Goal: Transaction & Acquisition: Purchase product/service

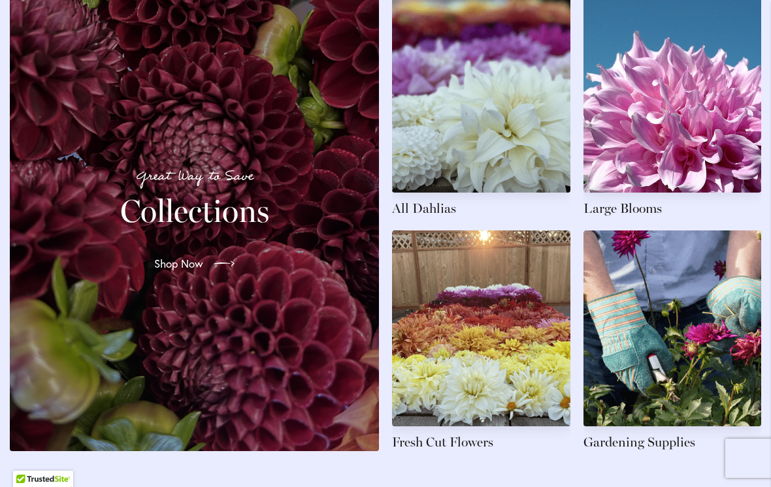
scroll to position [2005, 0]
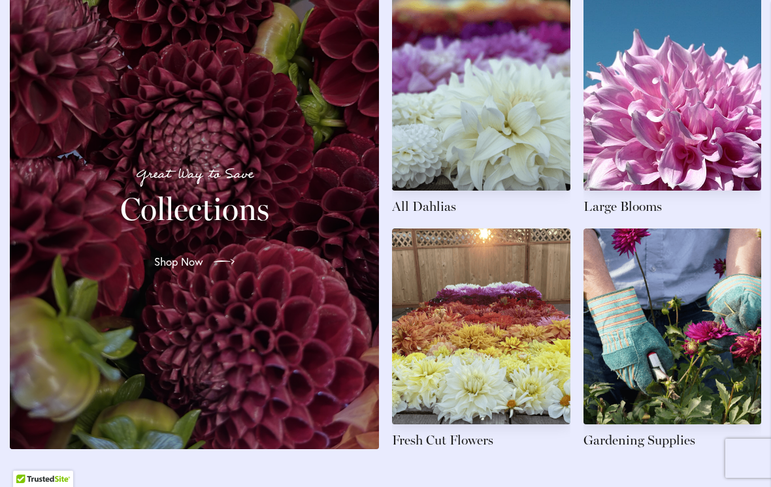
click at [435, 216] on link at bounding box center [481, 105] width 178 height 221
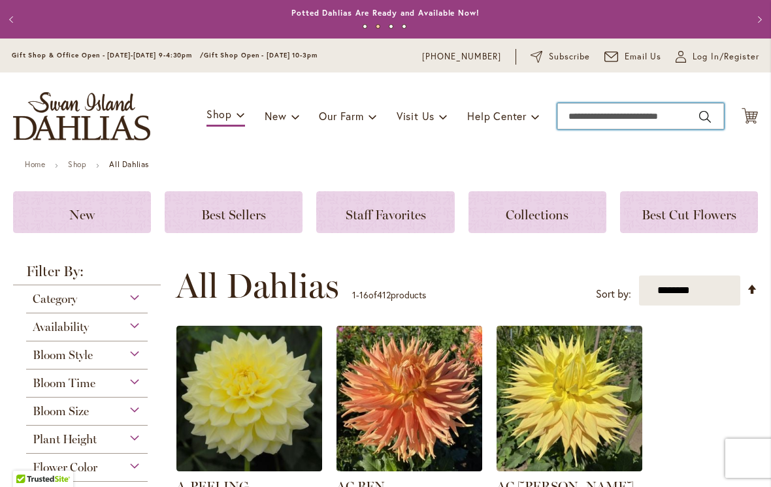
click at [589, 113] on input "Search" at bounding box center [640, 116] width 167 height 26
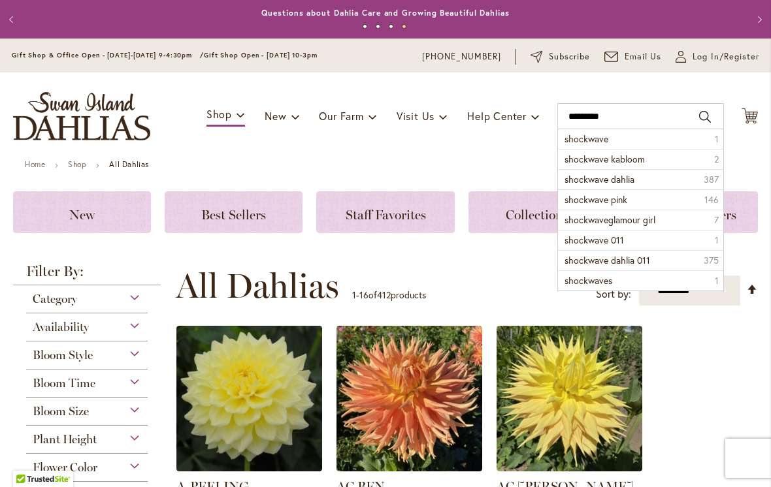
click at [587, 195] on span "shockwave pink" at bounding box center [595, 199] width 63 height 12
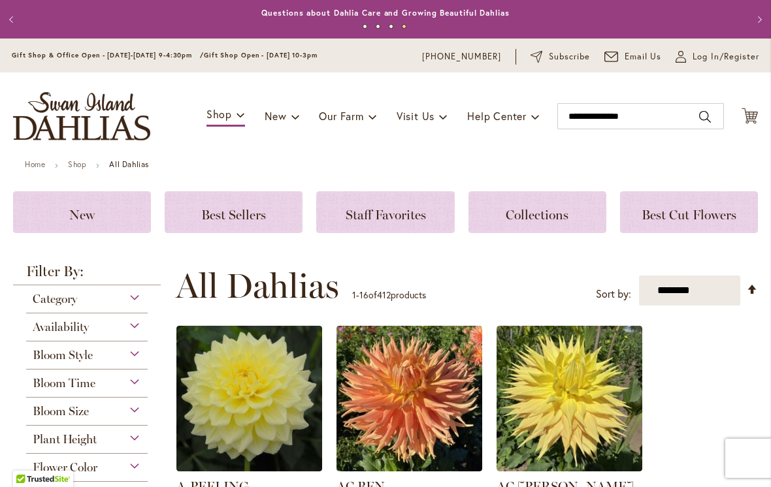
type input "**********"
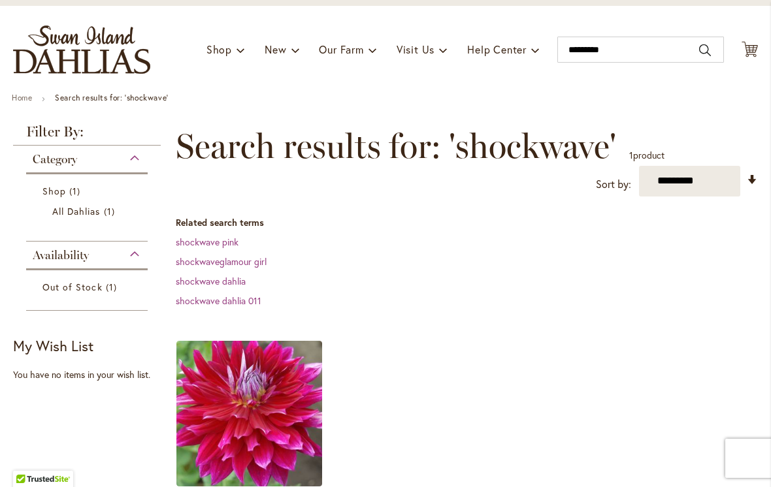
scroll to position [67, 0]
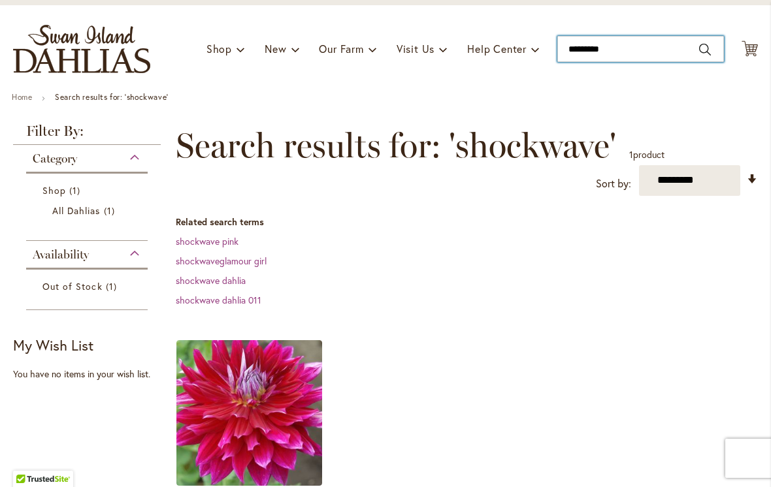
click at [633, 50] on input "*********" at bounding box center [640, 49] width 167 height 26
type input "*"
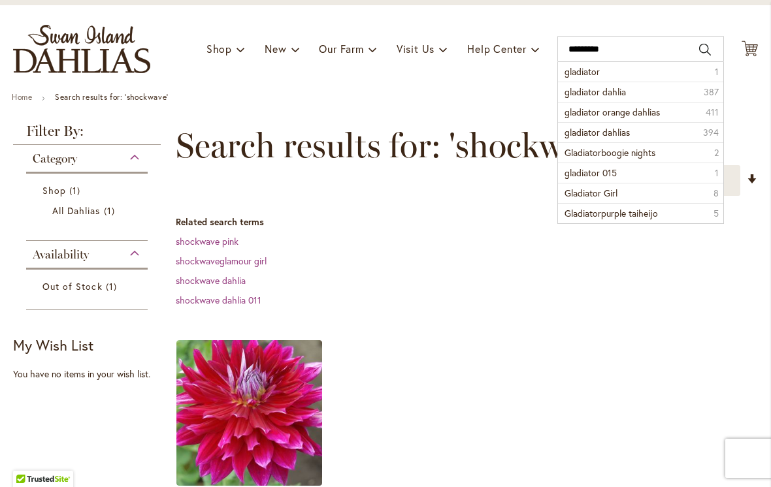
click at [626, 93] on span "gladiator dahlia" at bounding box center [594, 92] width 61 height 12
type input "**********"
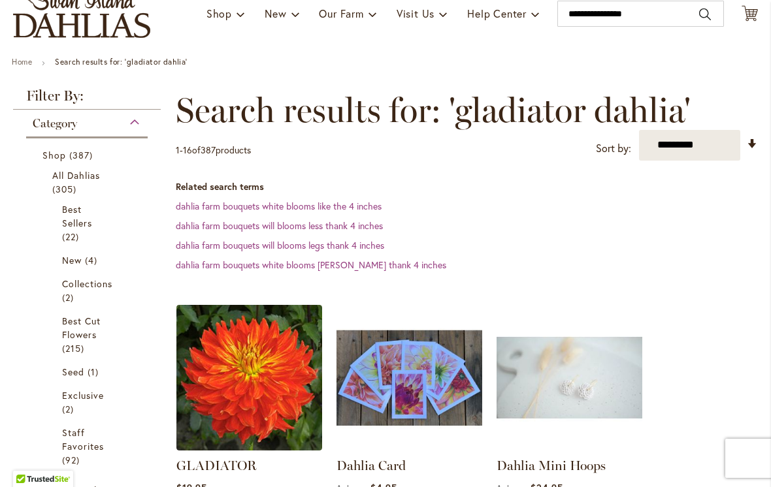
scroll to position [93, 0]
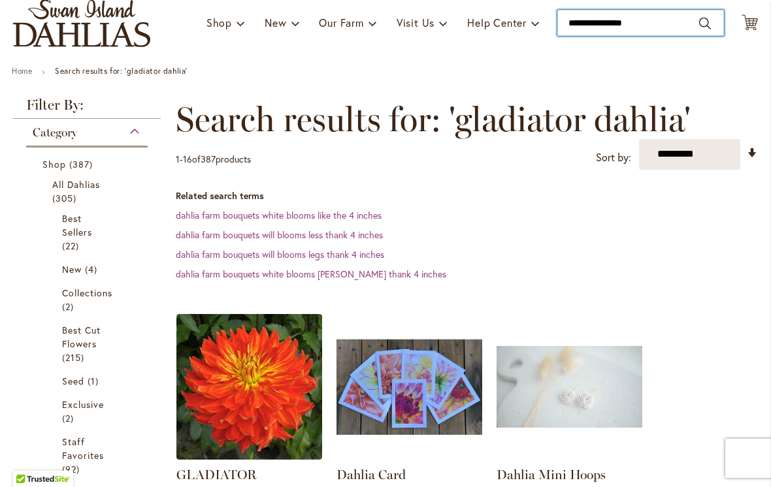
click at [654, 23] on input "**********" at bounding box center [640, 23] width 167 height 26
type input "*"
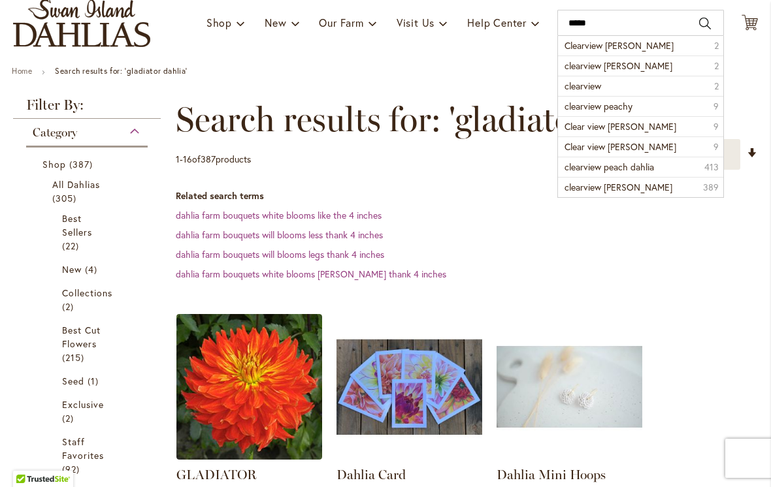
click at [660, 44] on li "Clearview Jonas 2" at bounding box center [640, 46] width 165 height 20
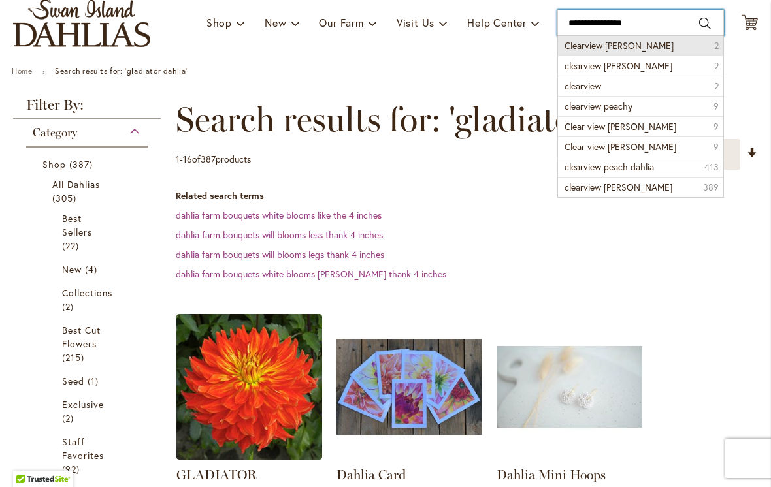
type input "**********"
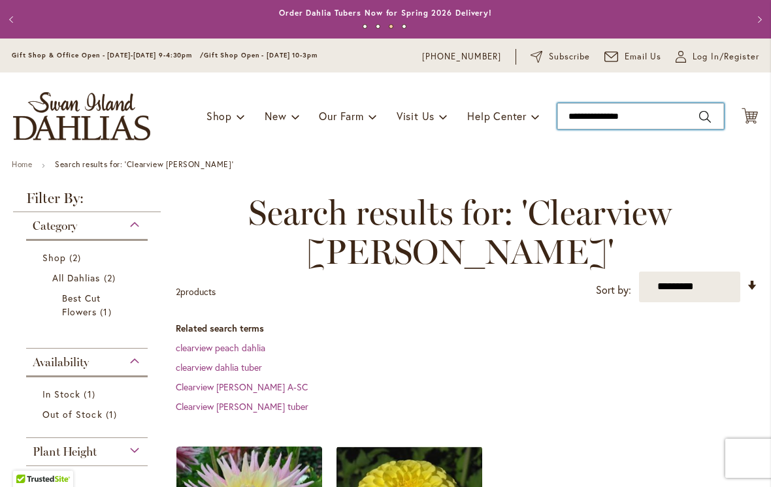
click at [653, 108] on input "**********" at bounding box center [640, 116] width 167 height 26
click at [655, 122] on input "**********" at bounding box center [640, 116] width 167 height 26
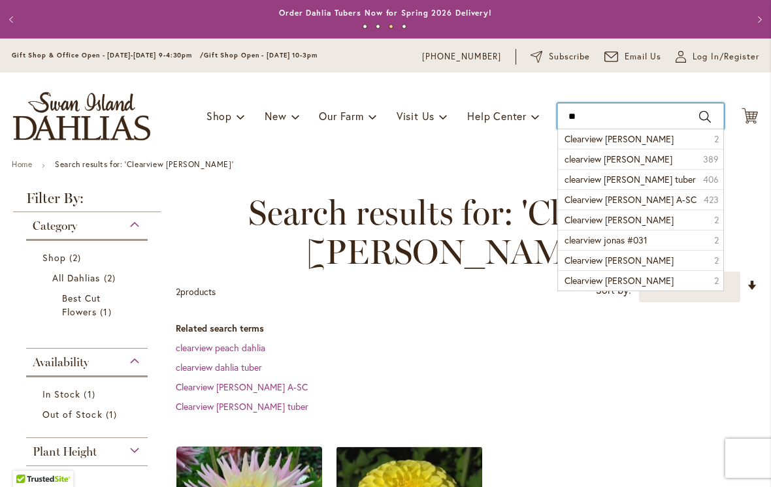
type input "*"
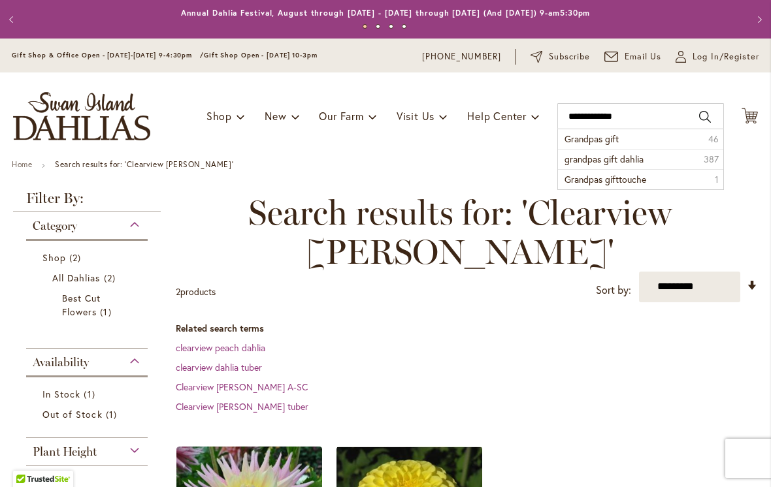
click at [642, 161] on span "grandpas gift dahlia" at bounding box center [603, 159] width 79 height 12
type input "**********"
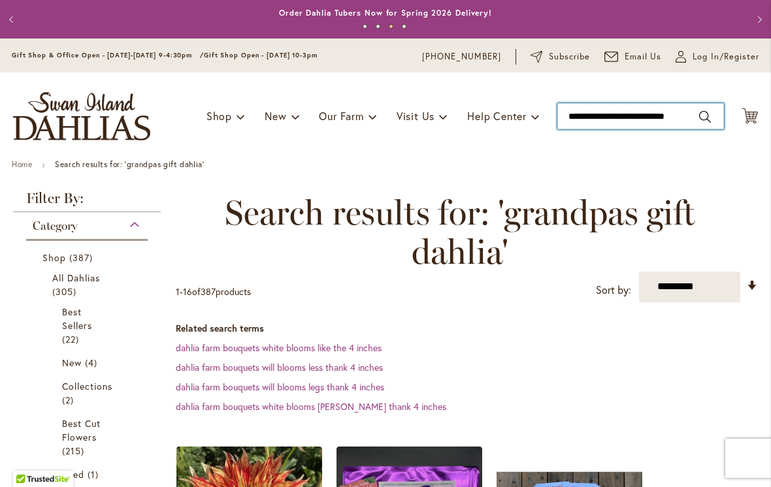
click at [642, 119] on input "**********" at bounding box center [640, 116] width 167 height 26
type input "**********"
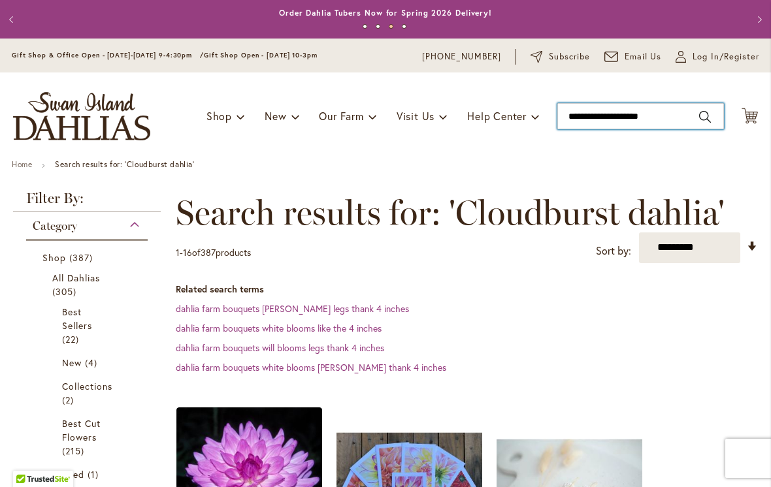
click at [622, 119] on input "**********" at bounding box center [640, 116] width 167 height 26
type input "**********"
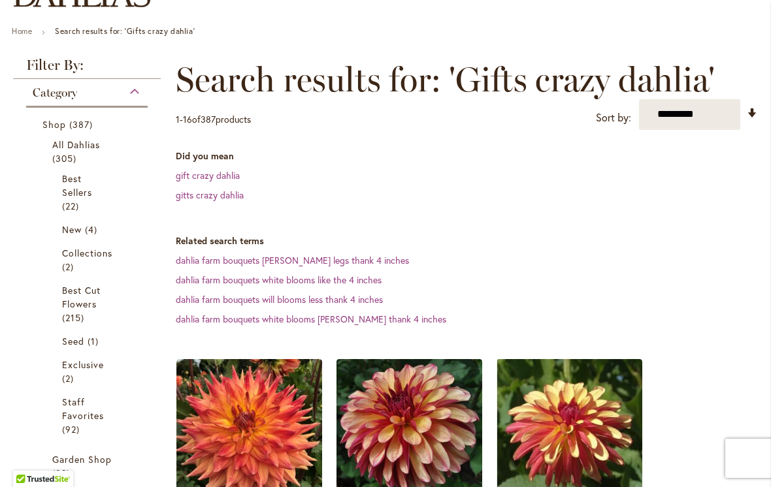
scroll to position [138, 0]
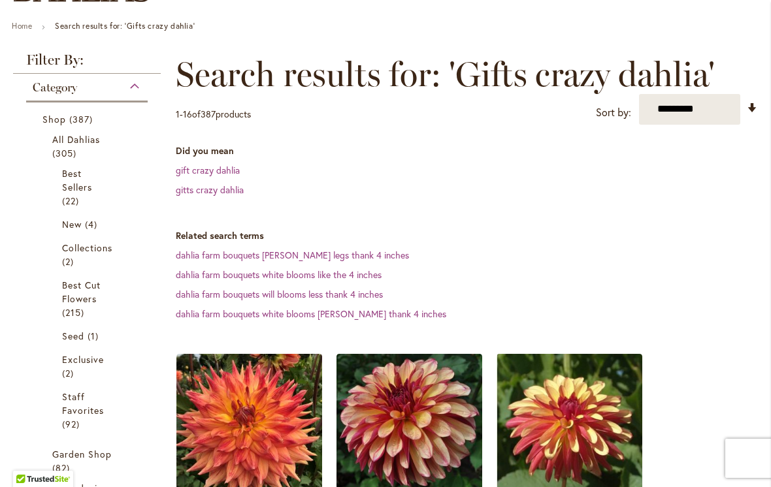
click at [81, 145] on span "All Dahlias" at bounding box center [76, 139] width 48 height 12
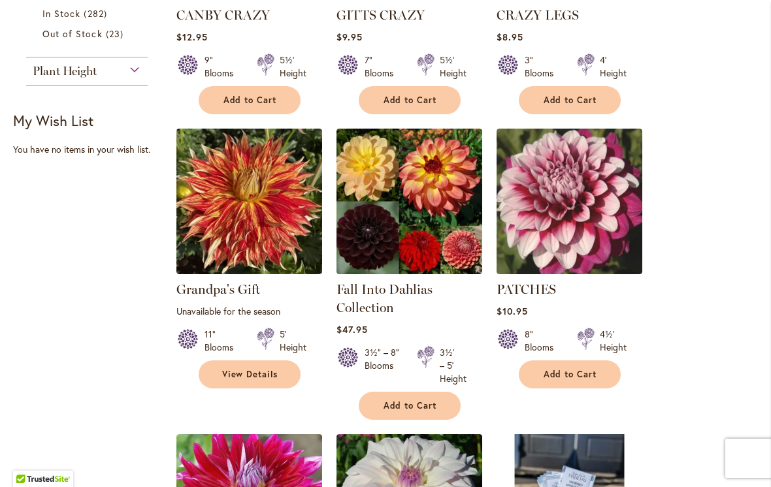
scroll to position [684, 0]
click at [425, 289] on link "Fall Into Dahlias Collection" at bounding box center [384, 299] width 96 height 34
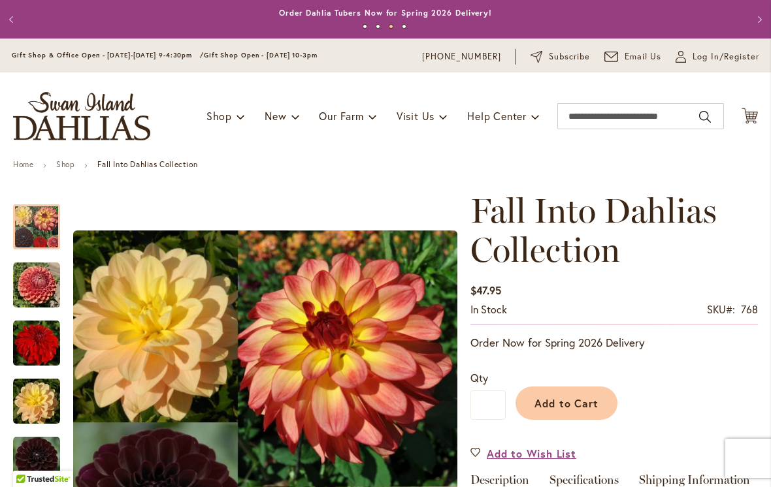
click at [4, 37] on div "Previous Annual Dahlia Festival, August through September 28th - Wednesday thro…" at bounding box center [385, 19] width 771 height 39
click at [22, 19] on button "Previous" at bounding box center [13, 20] width 26 height 26
click at [20, 24] on button "Previous" at bounding box center [13, 20] width 26 height 26
click at [14, 18] on button "Previous" at bounding box center [13, 20] width 26 height 26
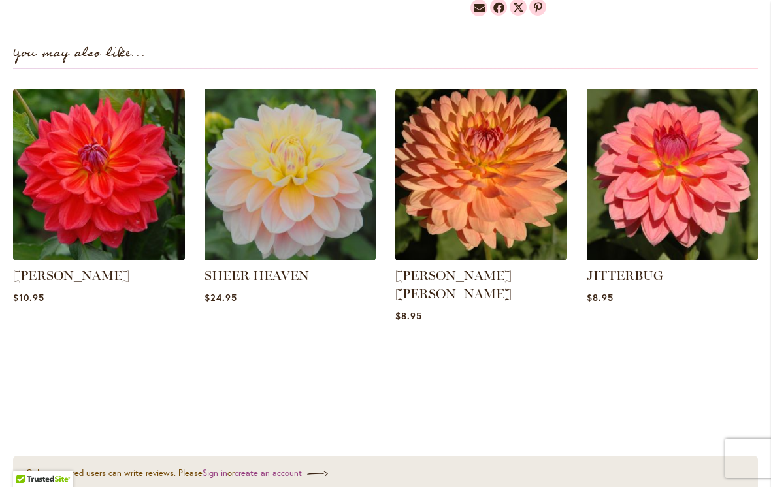
scroll to position [1400, 0]
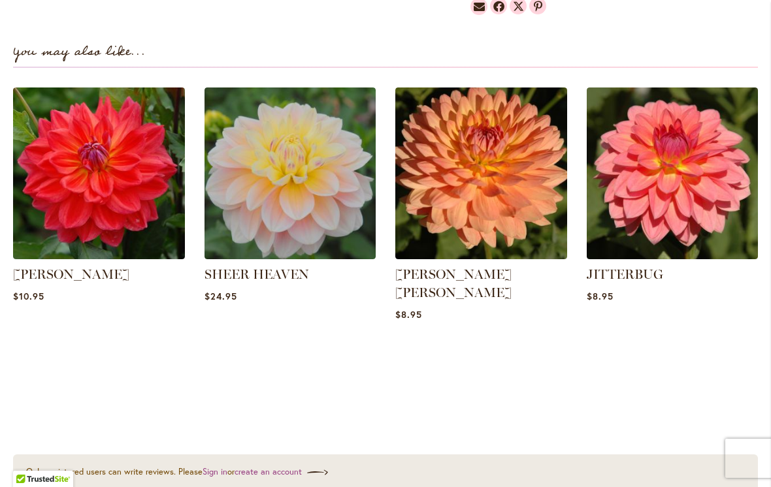
click at [493, 207] on img at bounding box center [481, 174] width 172 height 172
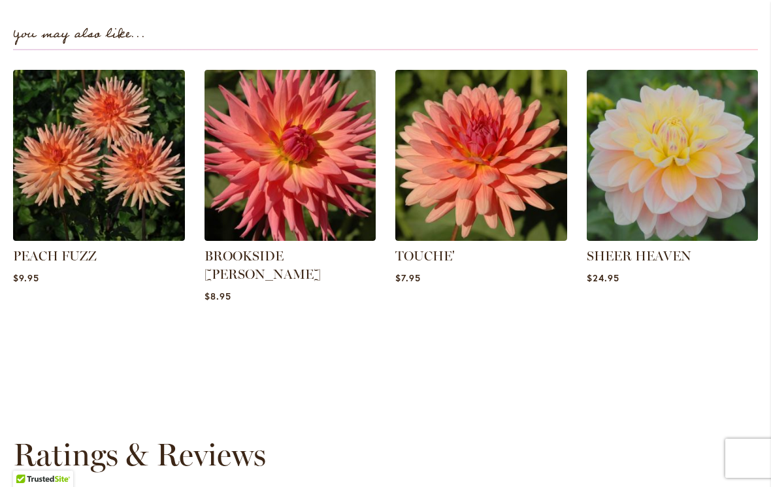
scroll to position [954, 0]
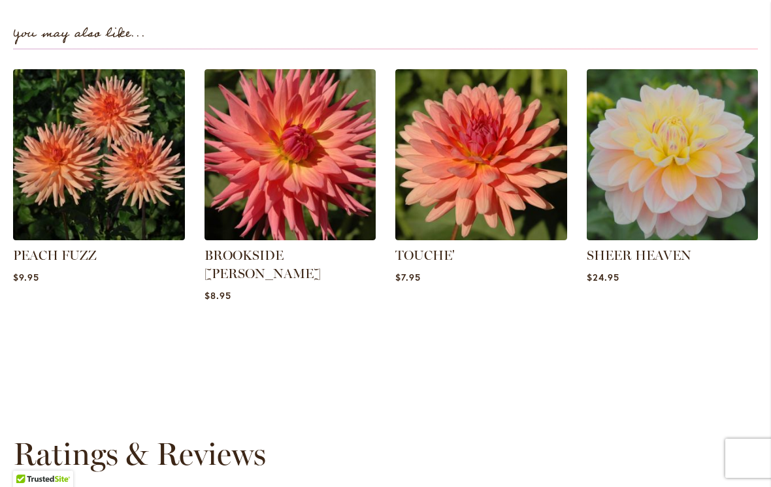
click at [682, 182] on img at bounding box center [673, 155] width 172 height 172
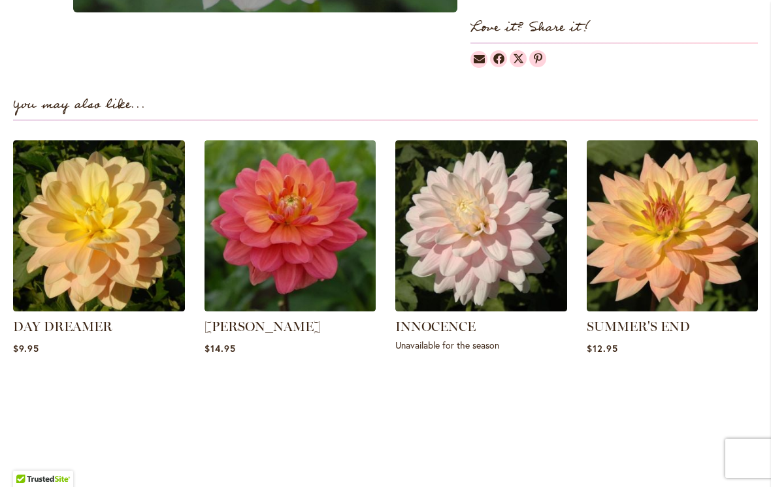
scroll to position [866, 0]
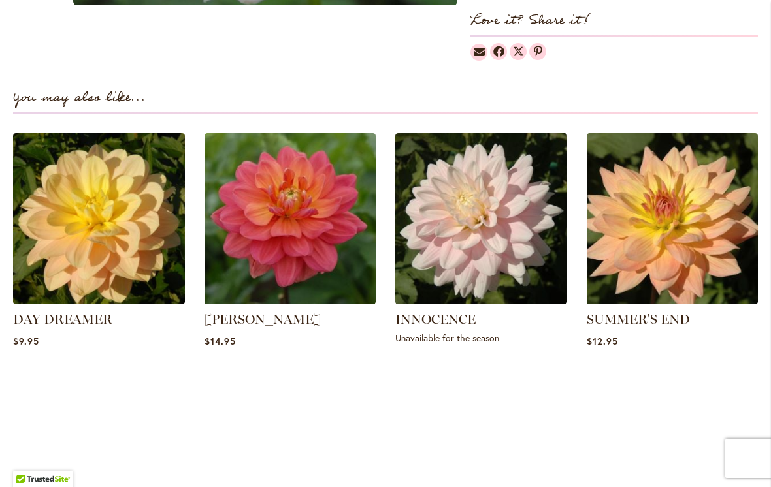
click at [72, 250] on img at bounding box center [99, 219] width 172 height 172
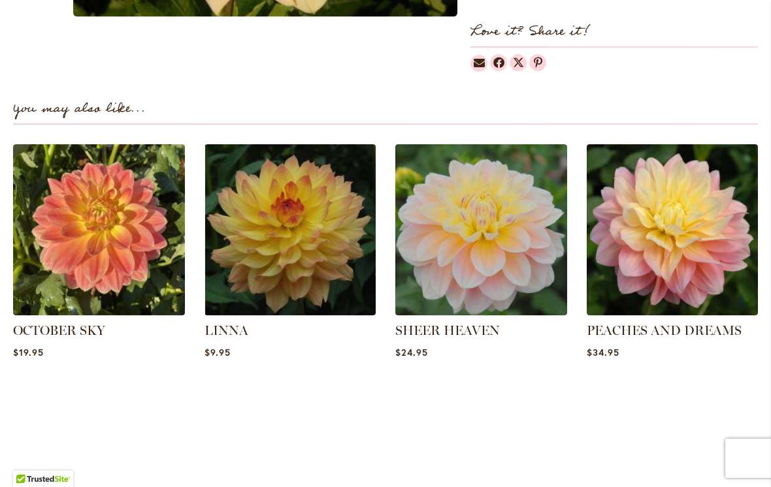
scroll to position [845, 0]
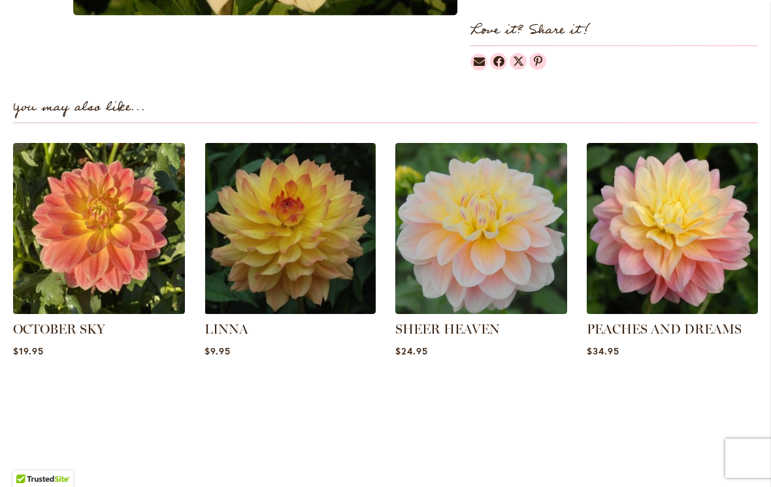
click at [90, 231] on img at bounding box center [99, 229] width 172 height 172
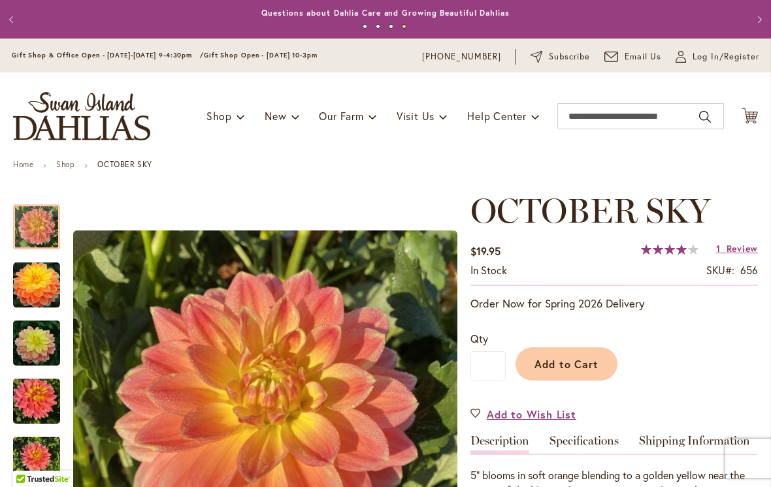
click at [22, 16] on button "Previous" at bounding box center [13, 20] width 26 height 26
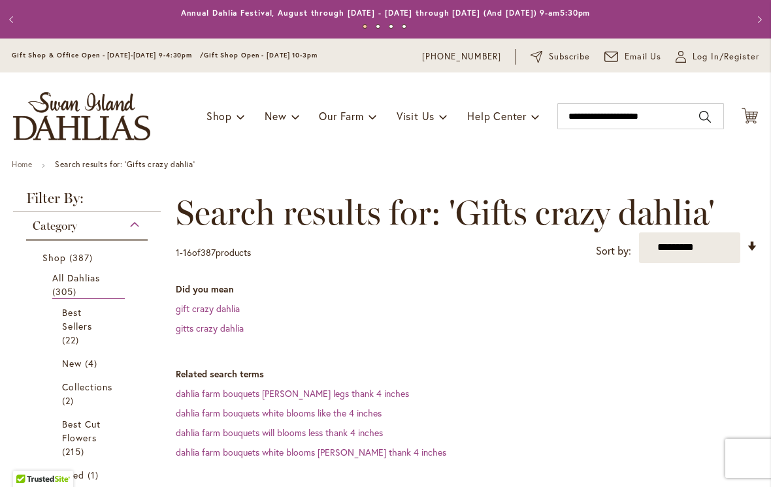
click at [73, 284] on link "All Dahlias 305 items" at bounding box center [88, 285] width 73 height 28
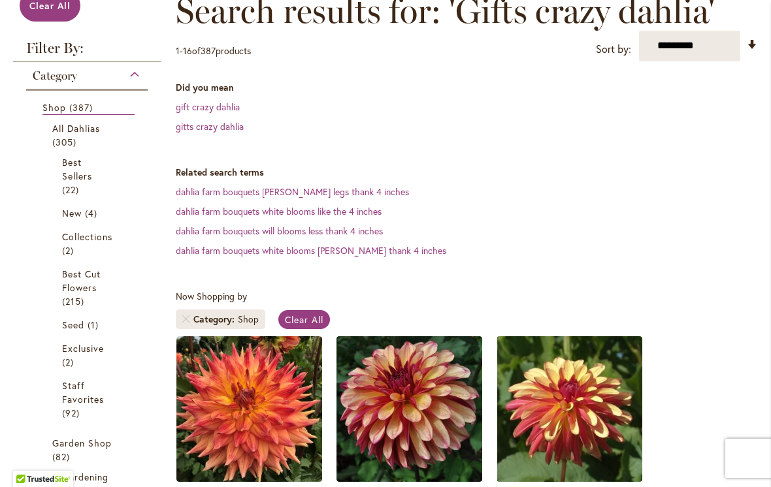
scroll to position [209, 0]
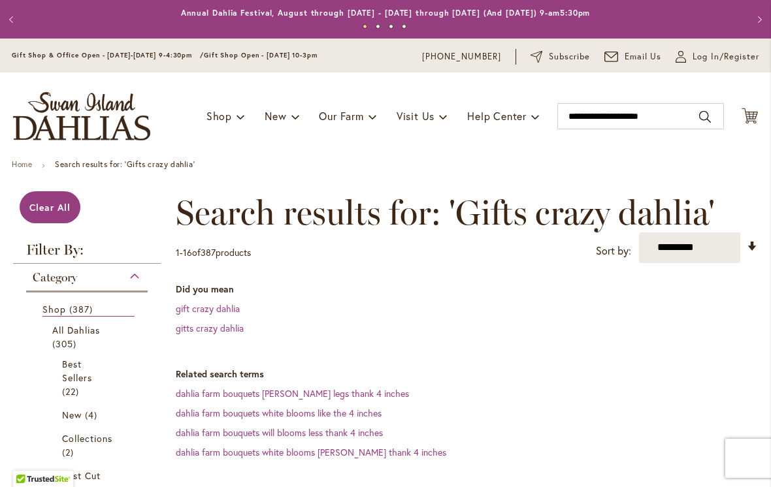
click at [69, 306] on span "387 items" at bounding box center [82, 309] width 27 height 14
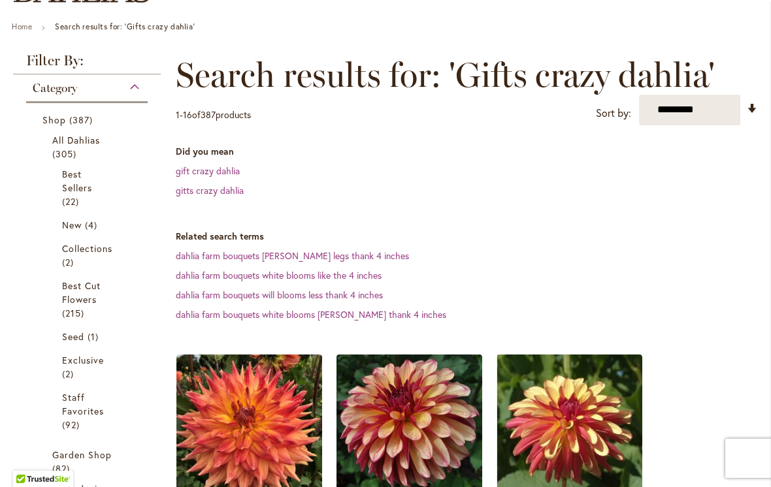
scroll to position [140, 0]
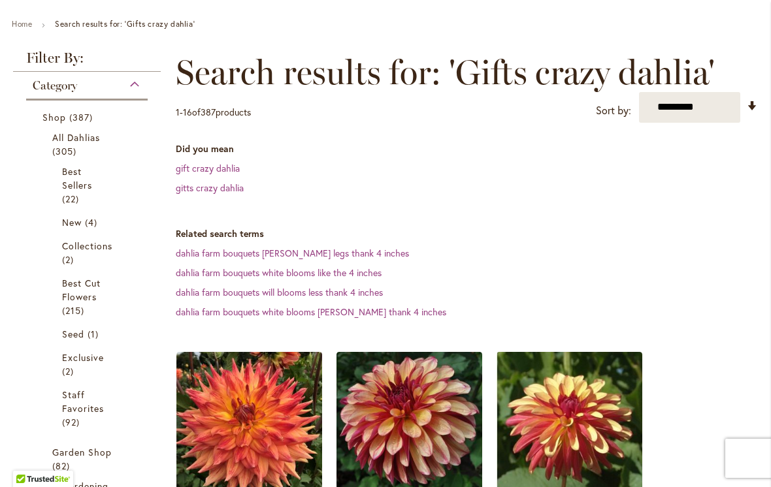
click at [78, 188] on span "Best Sellers" at bounding box center [77, 178] width 30 height 26
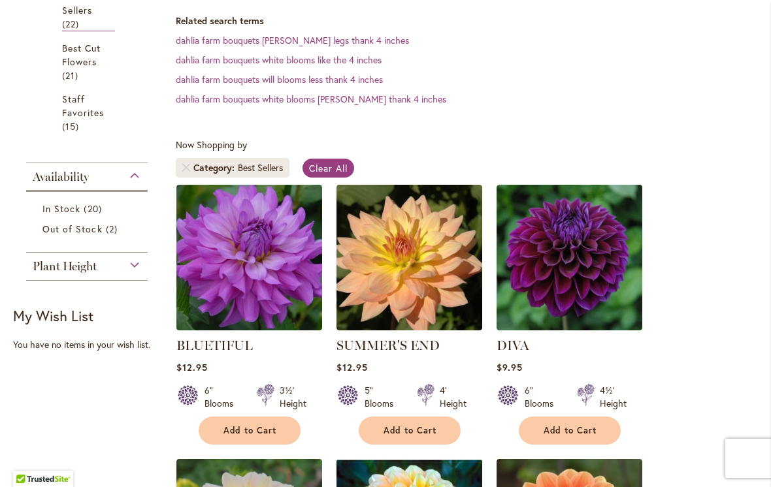
scroll to position [355, 0]
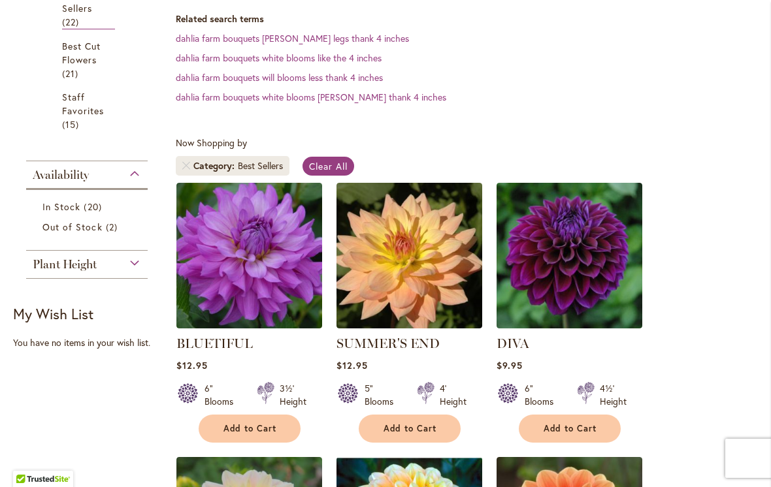
click at [226, 287] on img at bounding box center [249, 256] width 146 height 146
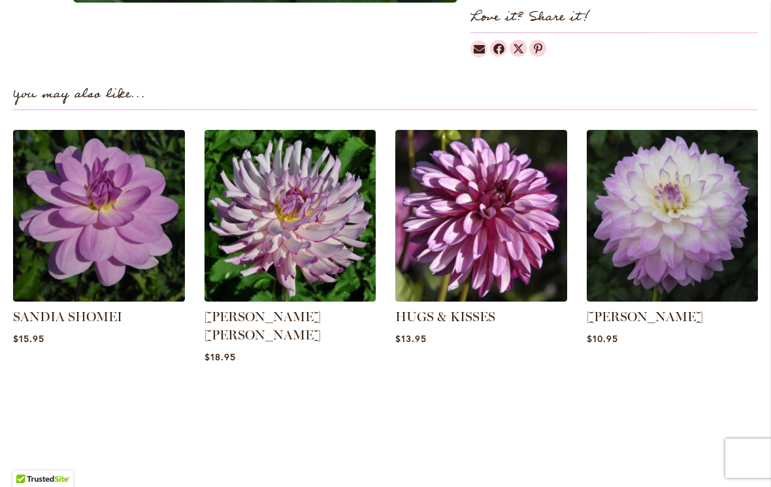
scroll to position [885, 0]
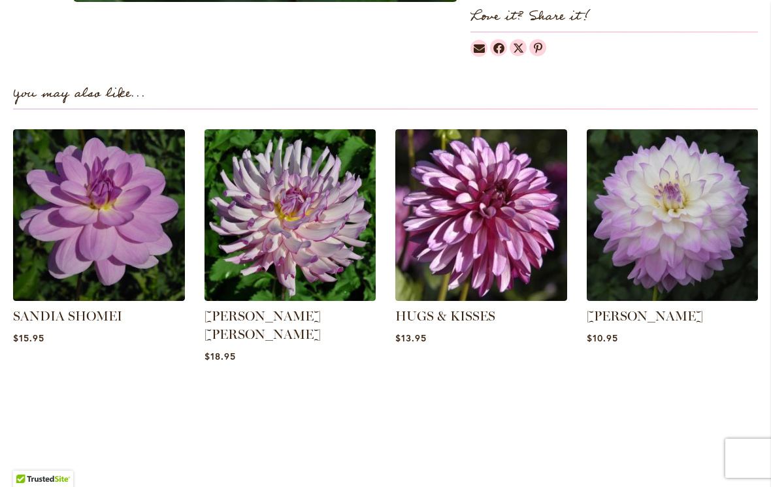
click at [683, 252] on img at bounding box center [673, 215] width 172 height 172
click at [676, 310] on link "MIKAYLA MIRANDA" at bounding box center [645, 316] width 116 height 16
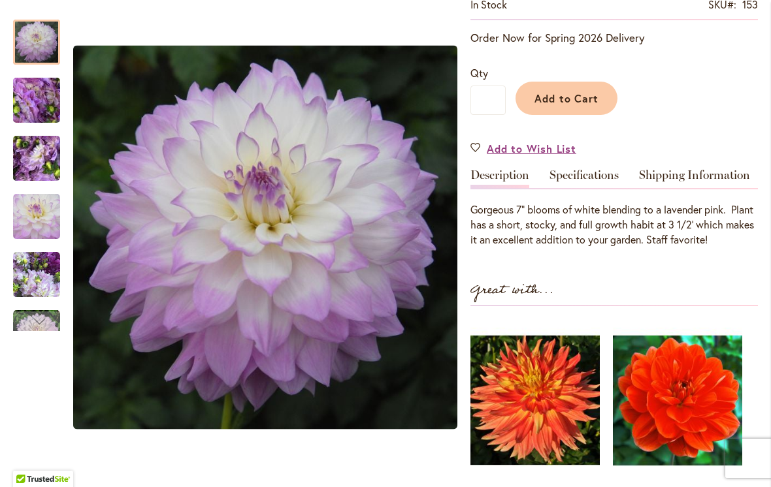
scroll to position [239, 0]
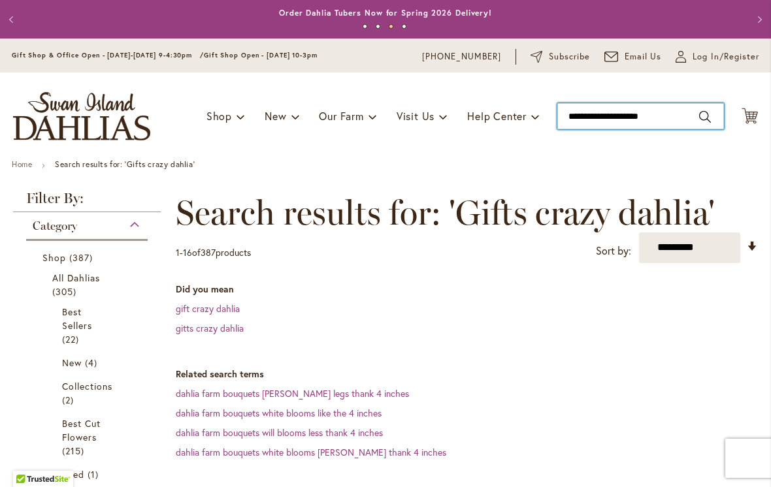
click at [669, 122] on input "**********" at bounding box center [640, 116] width 167 height 26
type input "*"
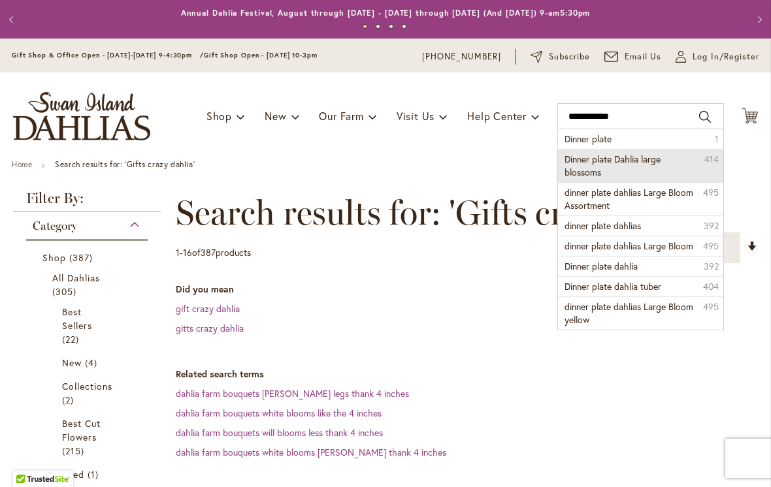
click at [645, 167] on li "Dinner plate Dahlia large blossoms 414" at bounding box center [640, 165] width 165 height 33
type input "**********"
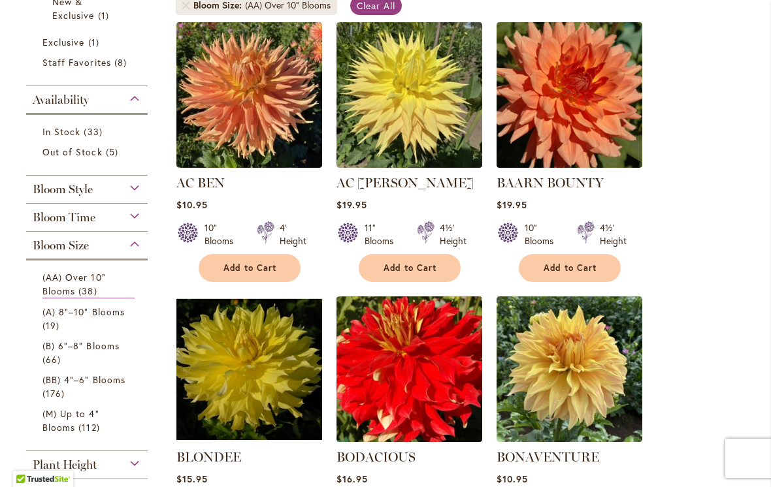
scroll to position [277, 0]
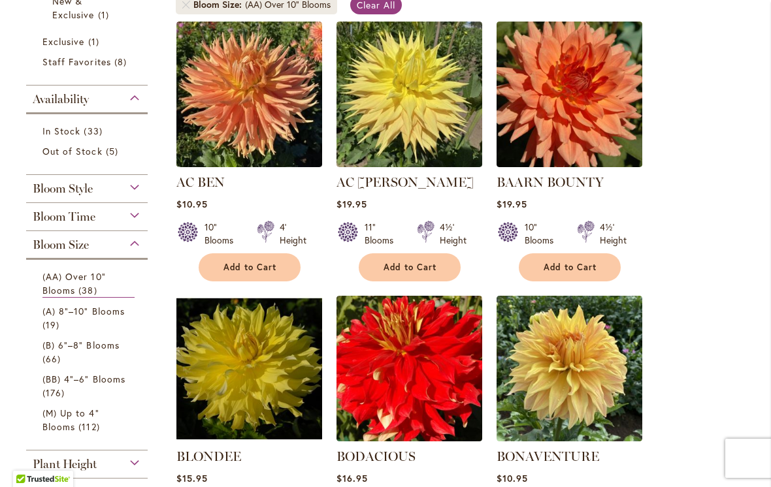
click at [593, 125] on img at bounding box center [569, 95] width 146 height 146
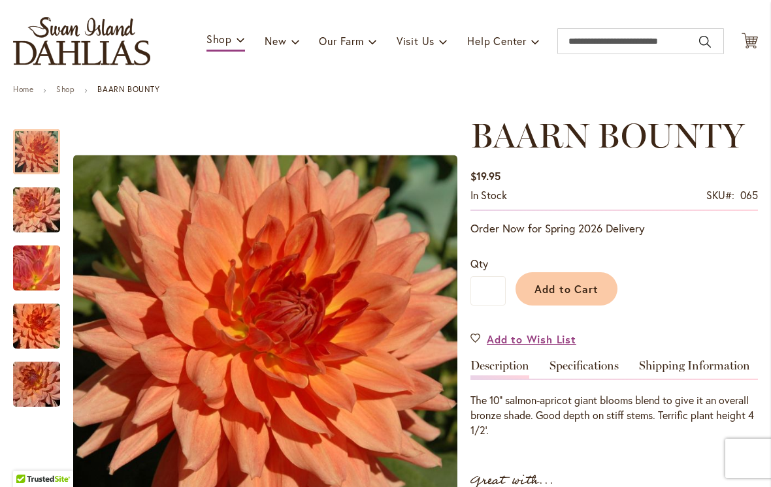
scroll to position [74, 0]
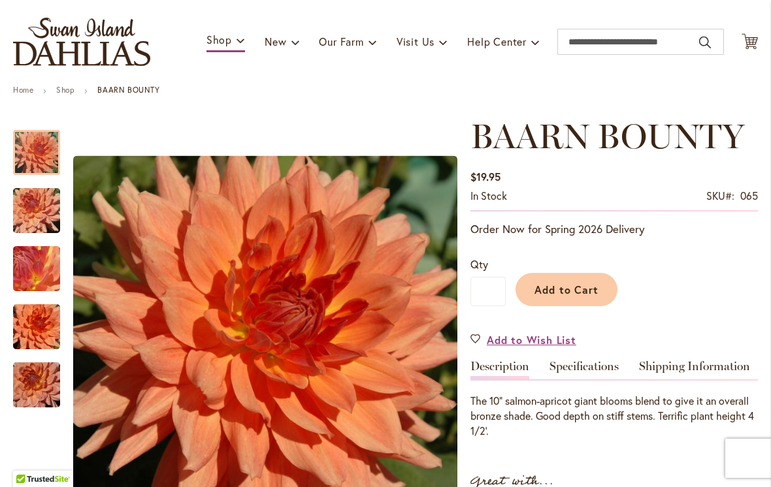
click at [587, 289] on span "Add to Cart" at bounding box center [566, 290] width 65 height 14
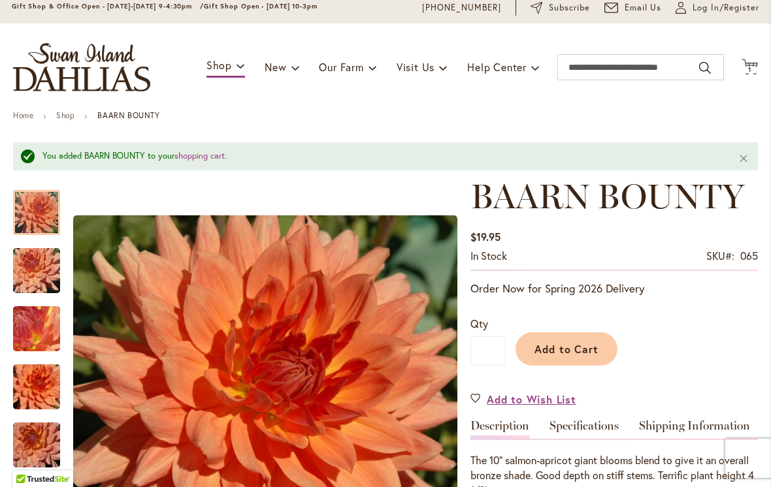
scroll to position [31, 0]
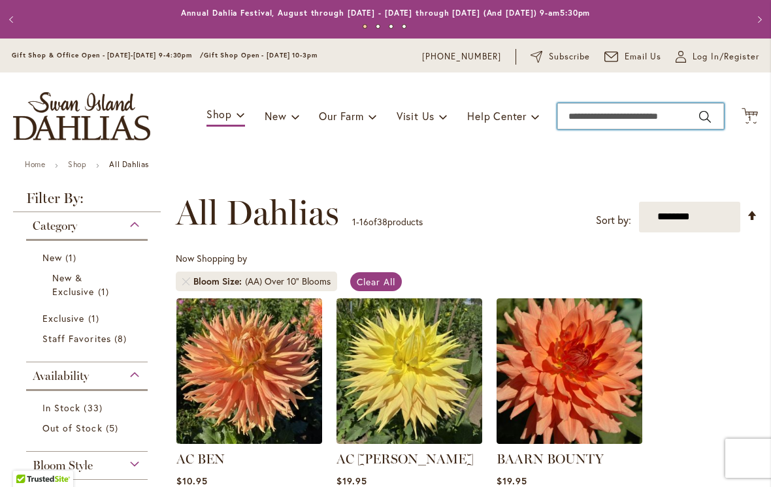
click at [585, 107] on input "Search" at bounding box center [640, 116] width 167 height 26
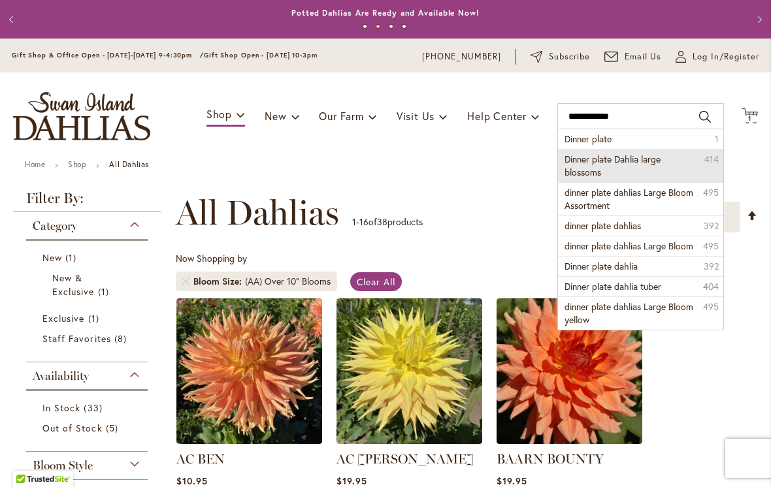
click at [640, 172] on li "Dinner plate Dahlia large blossoms 414" at bounding box center [640, 165] width 165 height 33
type input "**********"
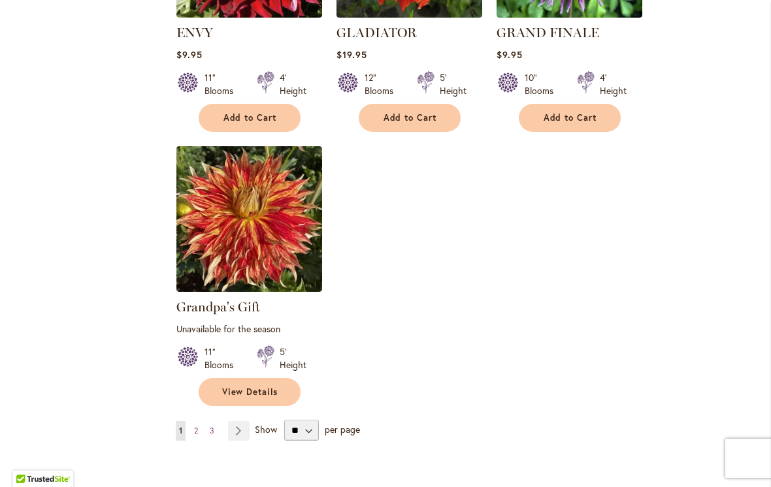
scroll to position [1556, 0]
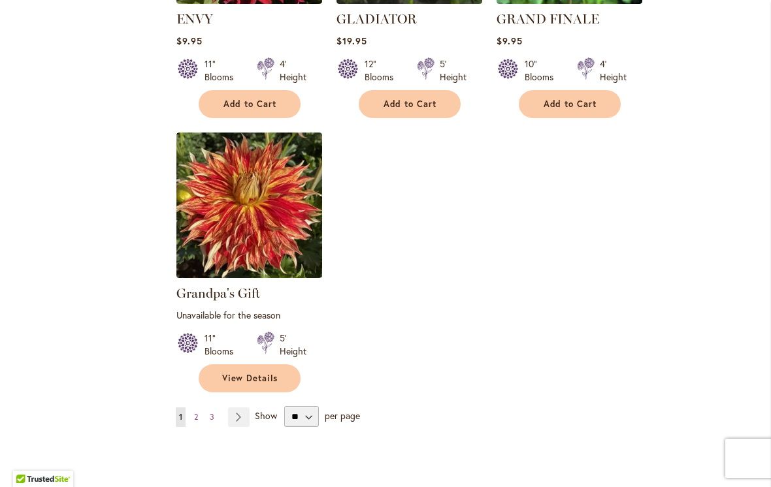
click at [239, 413] on link "Page Next" at bounding box center [239, 418] width 22 height 20
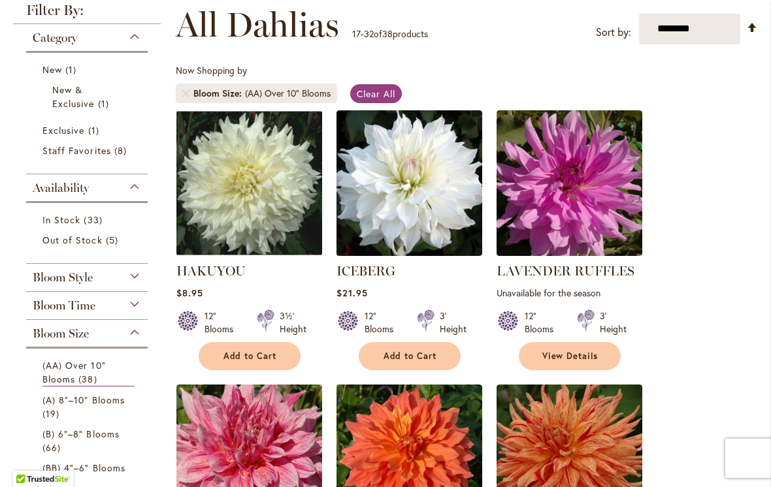
scroll to position [190, 0]
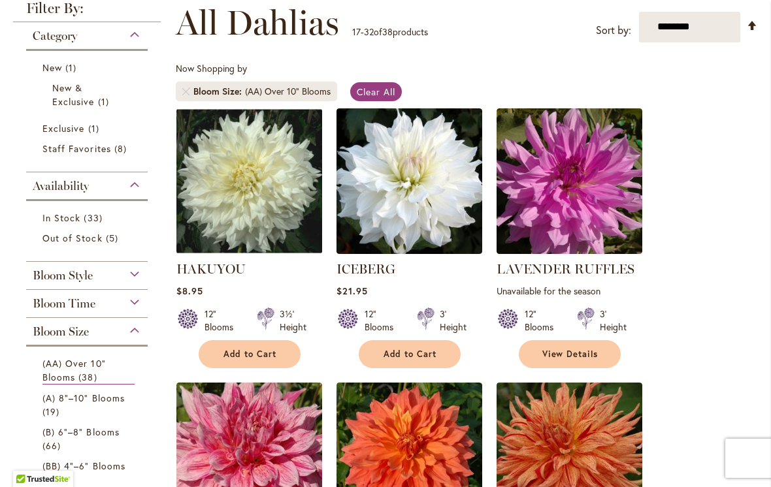
click at [384, 270] on link "ICEBERG" at bounding box center [365, 269] width 59 height 16
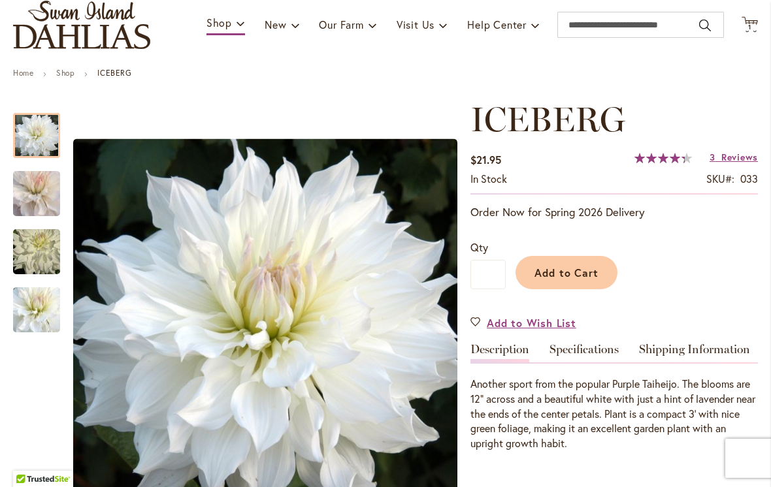
scroll to position [67, 0]
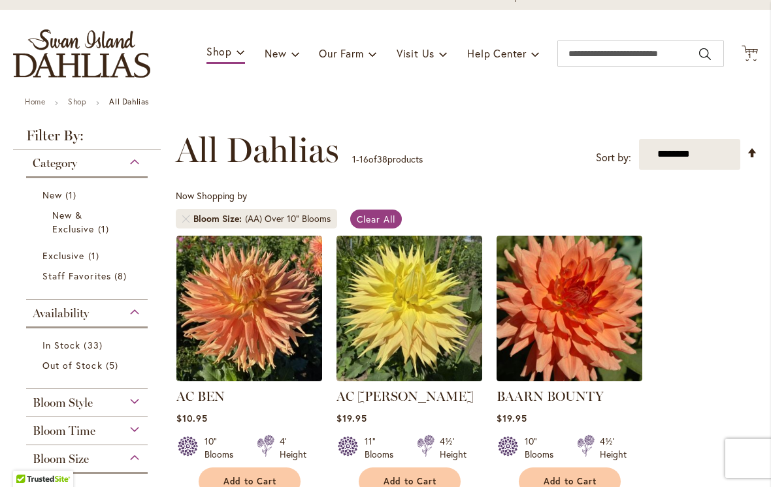
scroll to position [52, 0]
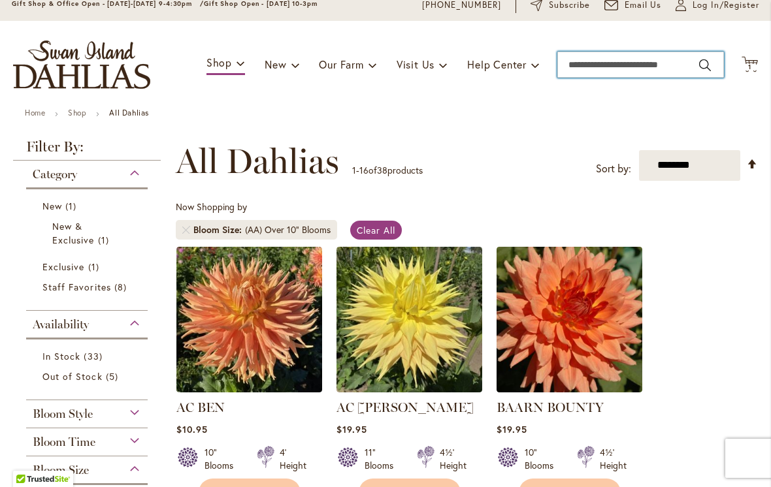
click at [666, 69] on input "Search" at bounding box center [640, 65] width 167 height 26
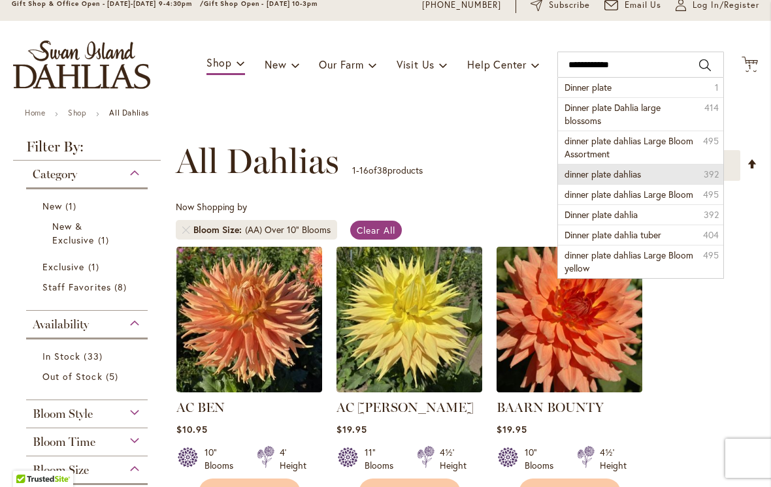
click at [644, 173] on li "dinner plate dahlias 392" at bounding box center [640, 174] width 165 height 20
type input "**********"
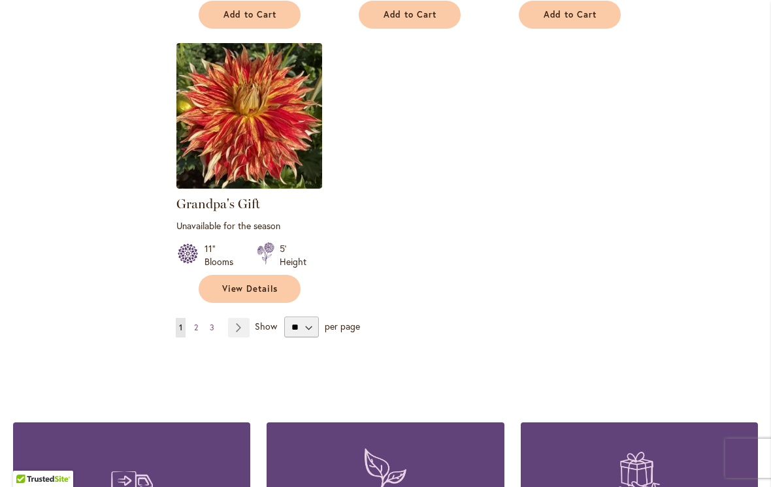
scroll to position [1647, 0]
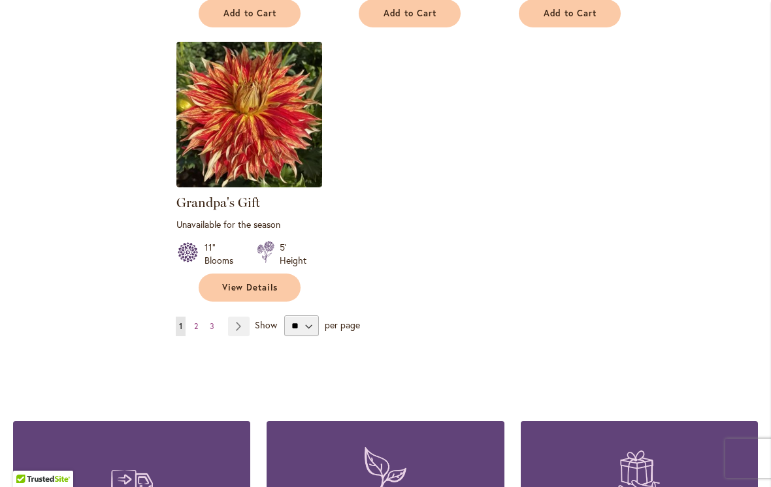
click at [193, 325] on link "Page 2" at bounding box center [196, 327] width 10 height 20
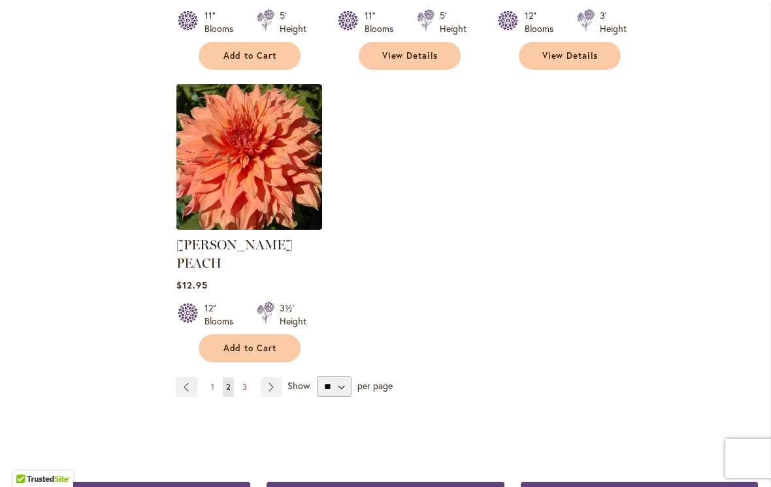
scroll to position [1587, 0]
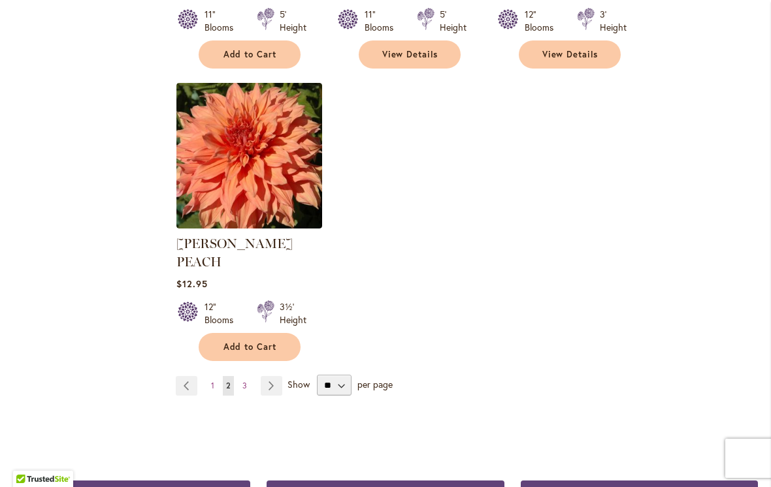
click at [277, 376] on link "Page Next" at bounding box center [272, 386] width 22 height 20
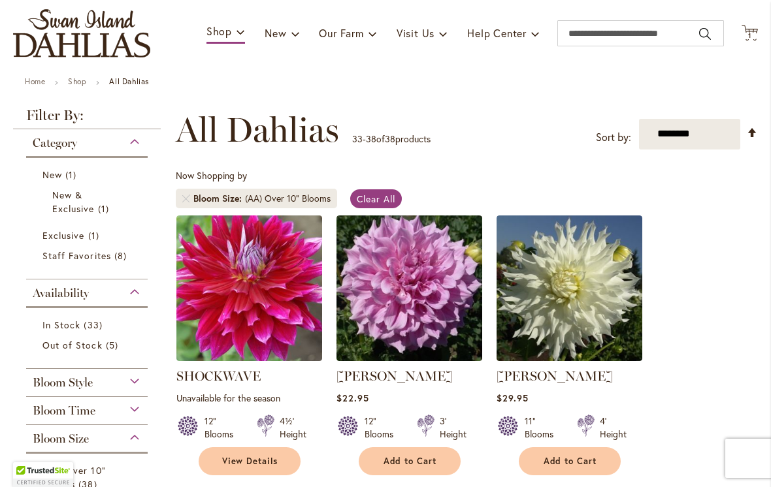
scroll to position [84, 0]
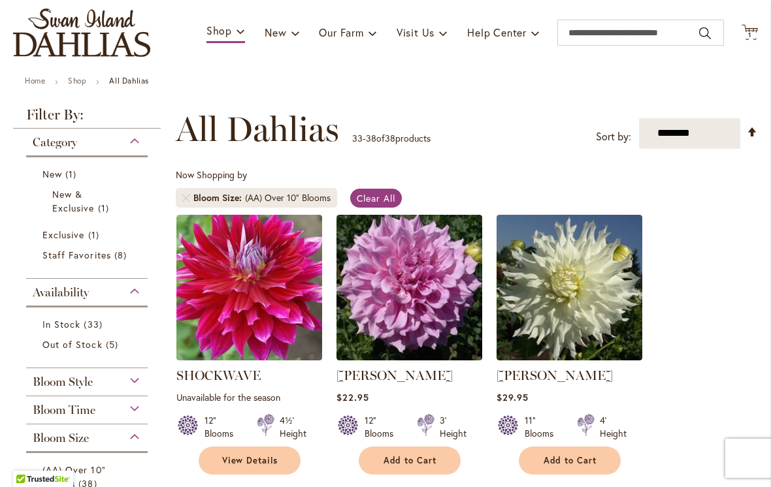
click at [587, 374] on link "[PERSON_NAME]" at bounding box center [554, 376] width 116 height 16
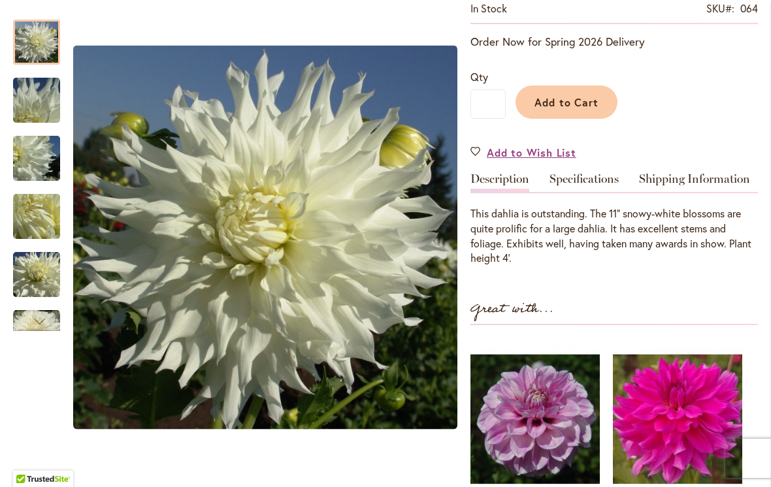
scroll to position [263, 0]
click at [583, 108] on span "Add to Cart" at bounding box center [566, 102] width 65 height 14
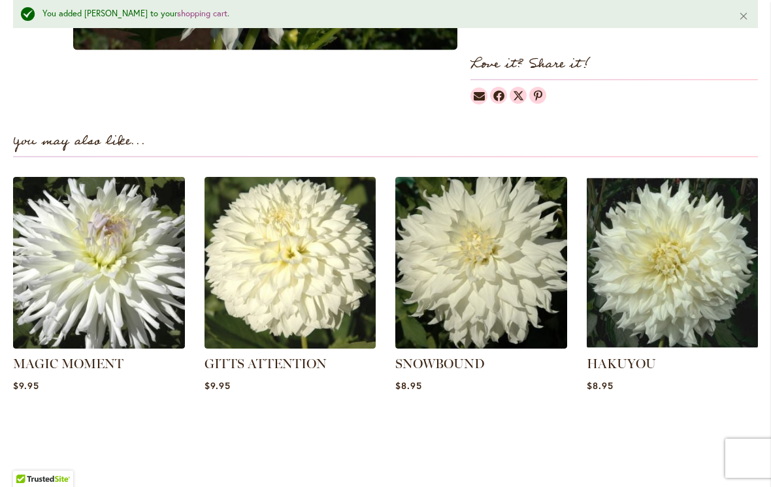
scroll to position [857, 0]
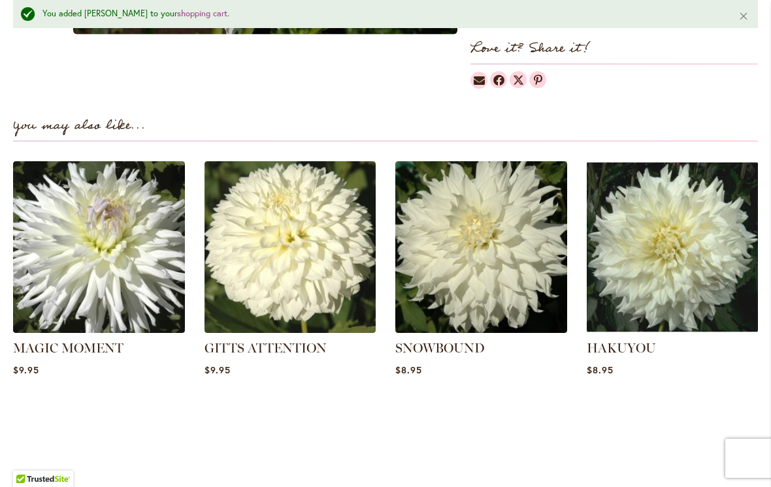
click at [257, 299] on img at bounding box center [290, 247] width 172 height 172
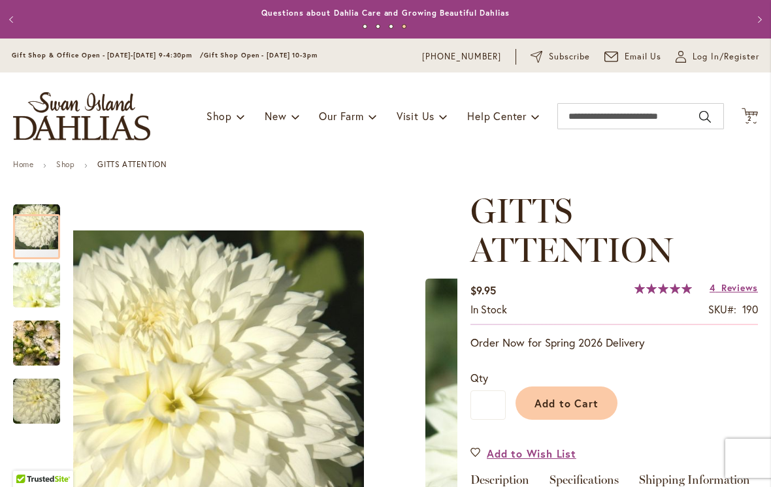
click at [31, 290] on img "GITTS ATTENTION" at bounding box center [37, 285] width 94 height 71
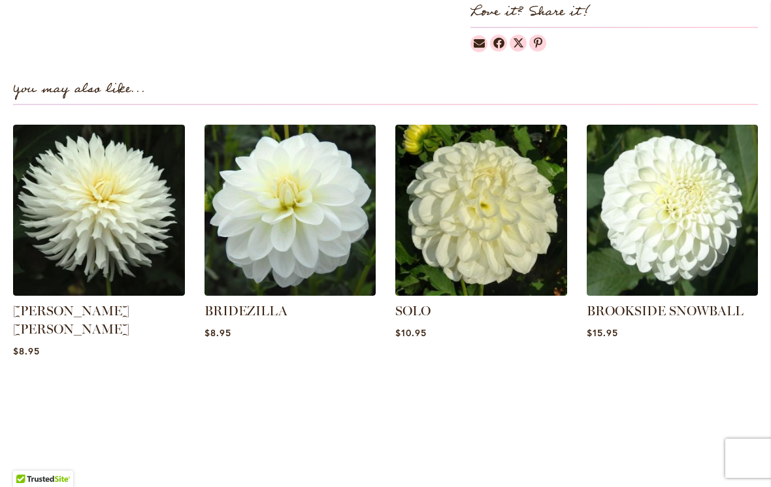
scroll to position [990, 0]
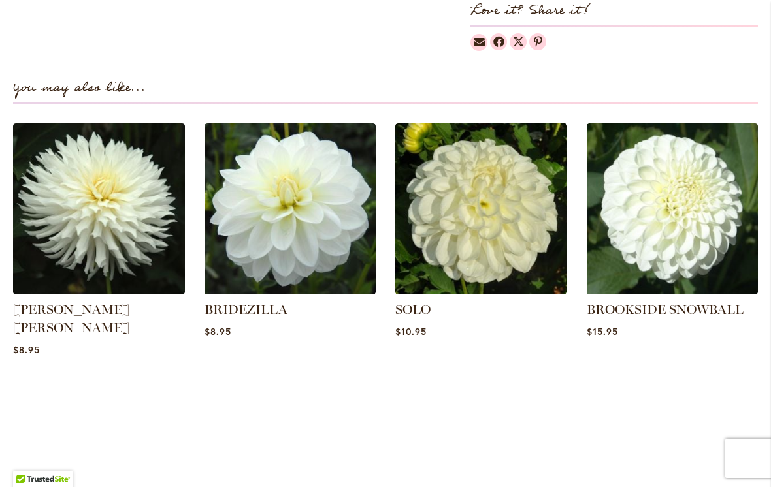
click at [271, 246] on img at bounding box center [290, 209] width 172 height 172
click at [230, 310] on link "BRIDEZILLA" at bounding box center [245, 310] width 83 height 16
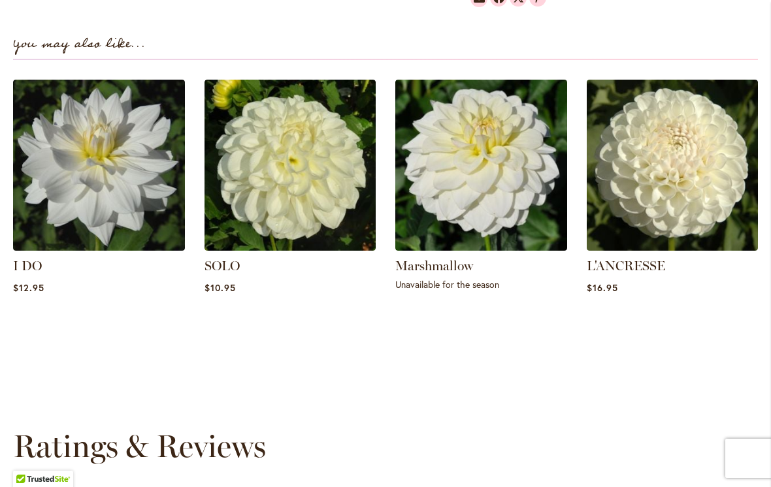
scroll to position [903, 0]
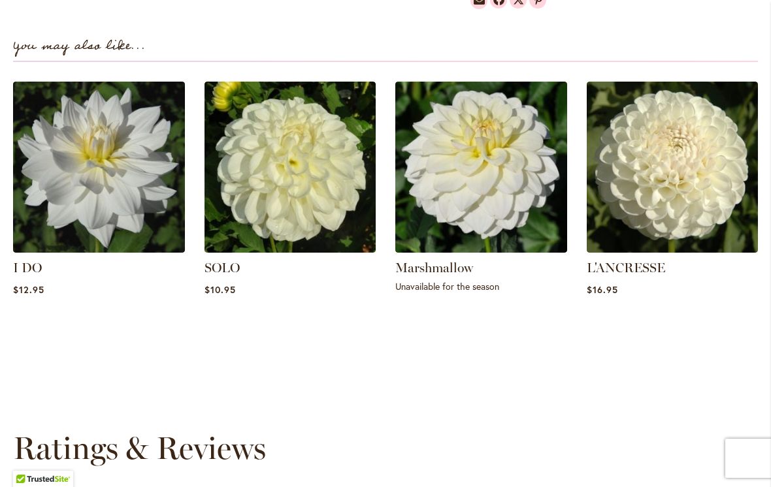
click at [41, 260] on link "I DO" at bounding box center [27, 268] width 29 height 16
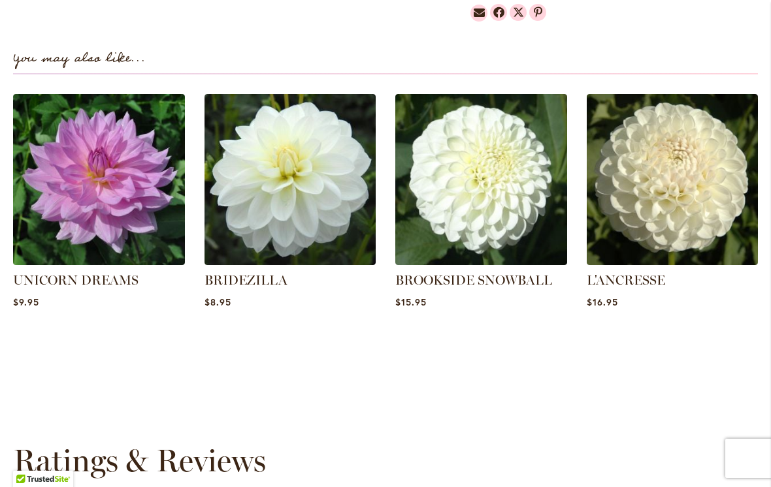
scroll to position [907, 0]
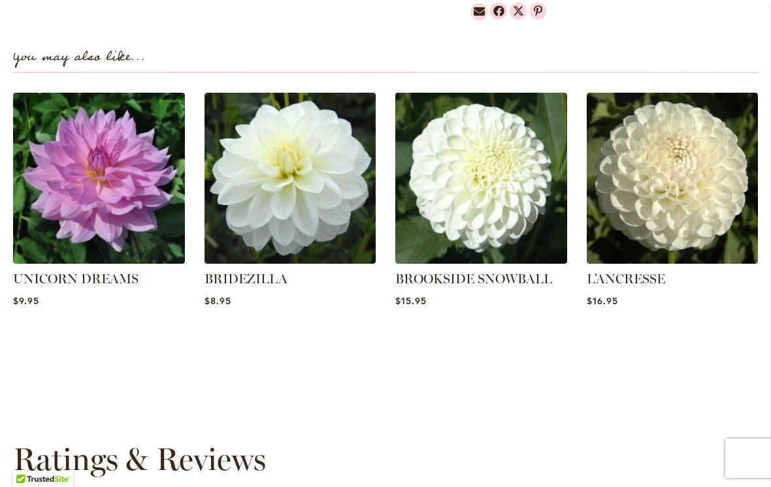
click at [645, 271] on link "L'ANCRESSE" at bounding box center [626, 279] width 78 height 16
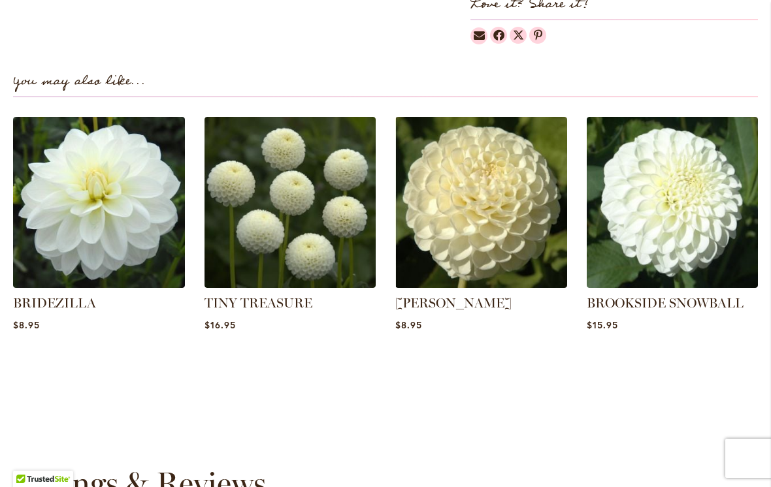
scroll to position [851, 0]
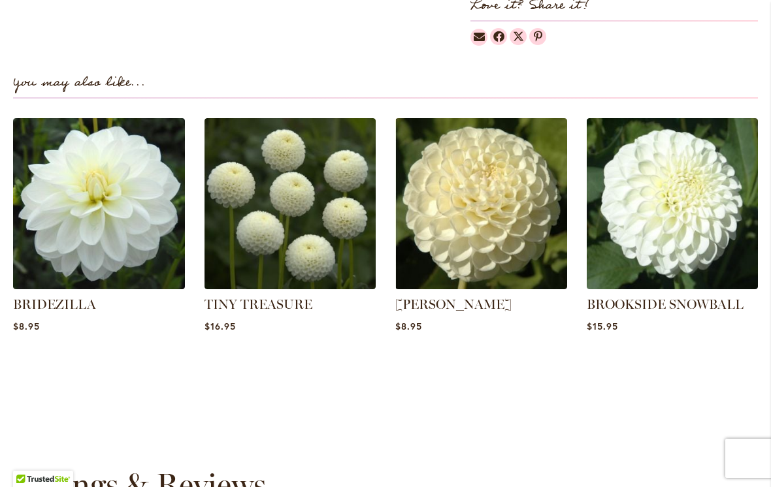
click at [677, 298] on link "BROOKSIDE SNOWBALL" at bounding box center [665, 305] width 157 height 16
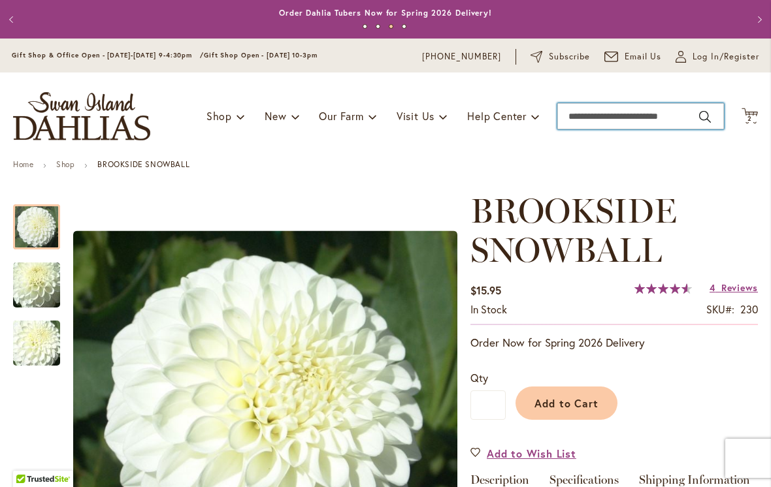
click at [670, 116] on input "Search" at bounding box center [640, 116] width 167 height 26
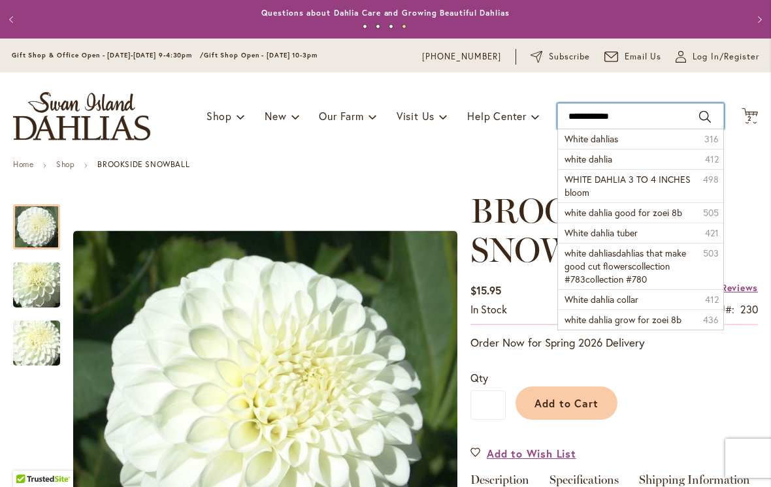
type input "**********"
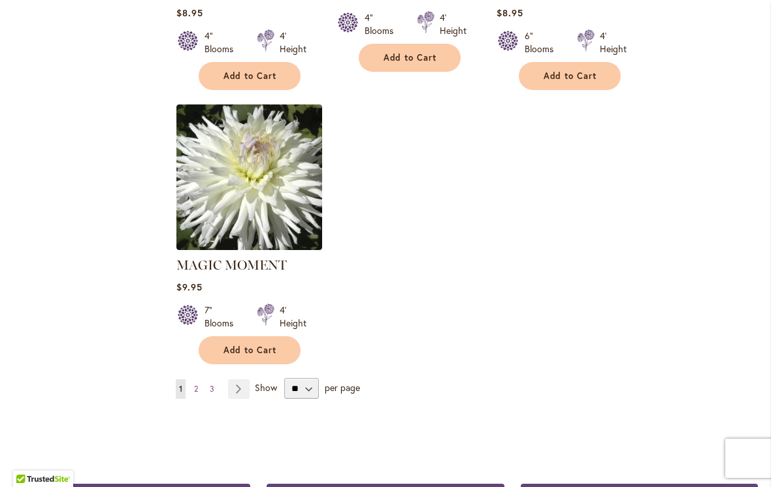
scroll to position [1619, 0]
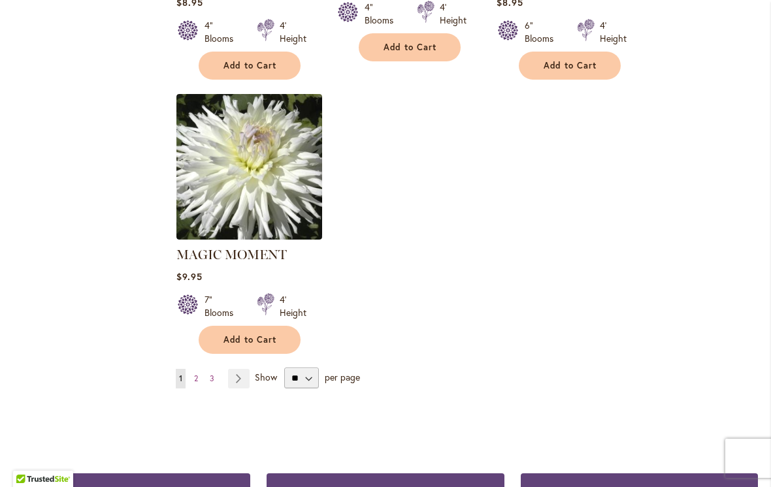
click at [244, 369] on link "Page Next" at bounding box center [239, 379] width 22 height 20
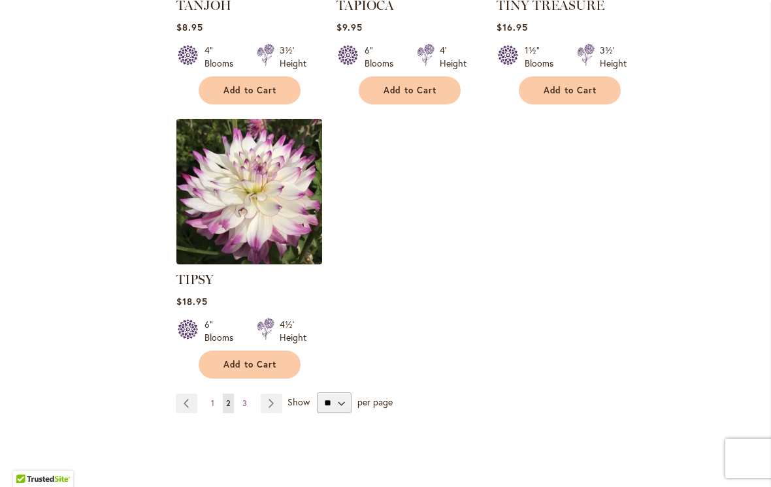
scroll to position [1589, 0]
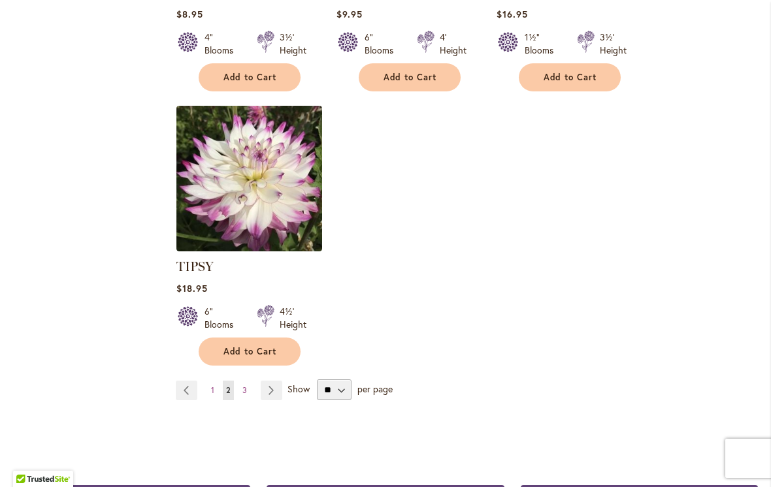
click at [248, 381] on link "Page 3" at bounding box center [244, 391] width 11 height 20
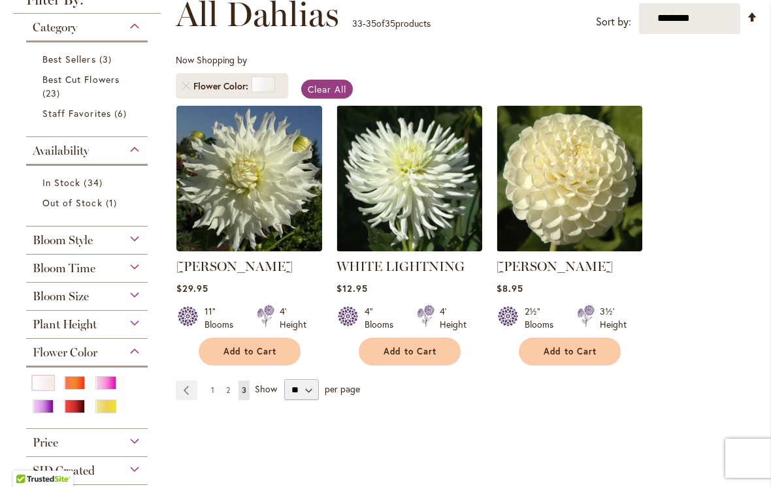
scroll to position [194, 0]
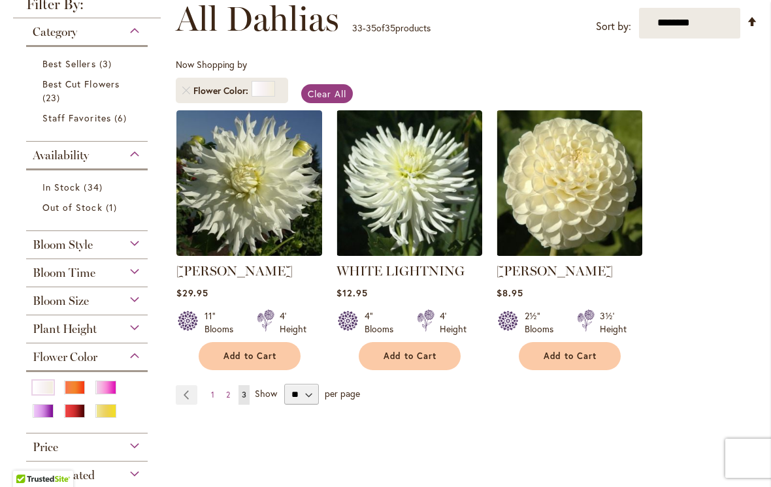
click at [666, 354] on ol "[PERSON_NAME] Rating: 100% 1 Review $29.95 11" Blooms 4' Height" at bounding box center [467, 240] width 582 height 261
click at [270, 268] on link "[PERSON_NAME]" at bounding box center [234, 271] width 116 height 16
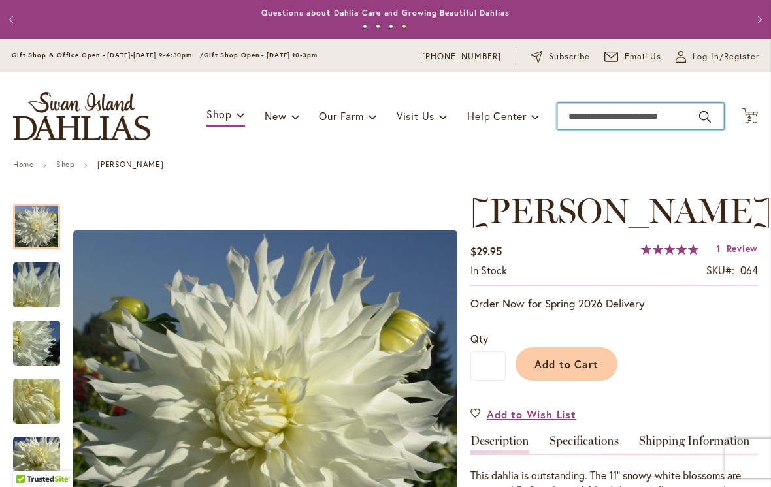
click at [585, 112] on input "Search" at bounding box center [640, 116] width 167 height 26
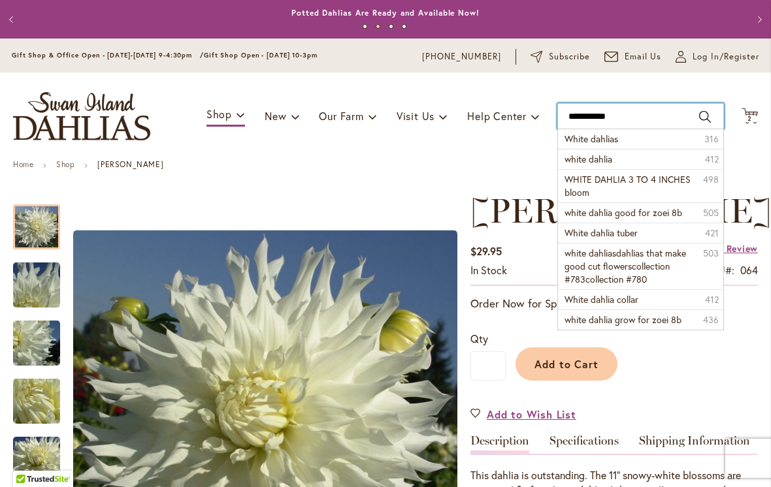
type input "**********"
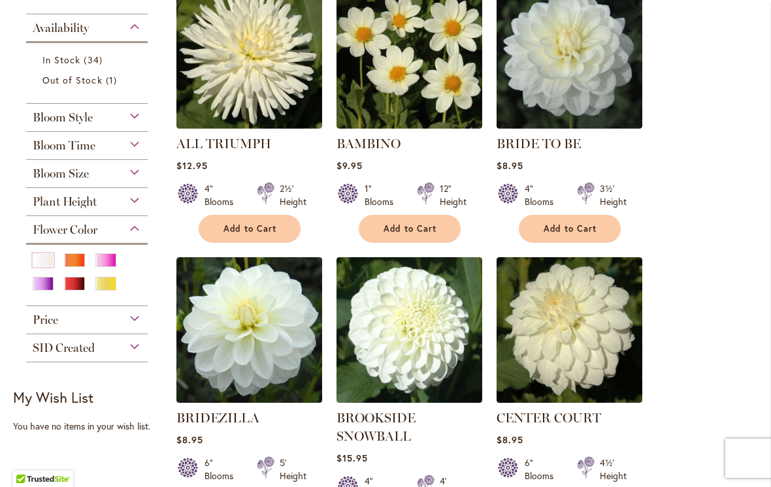
scroll to position [307, 0]
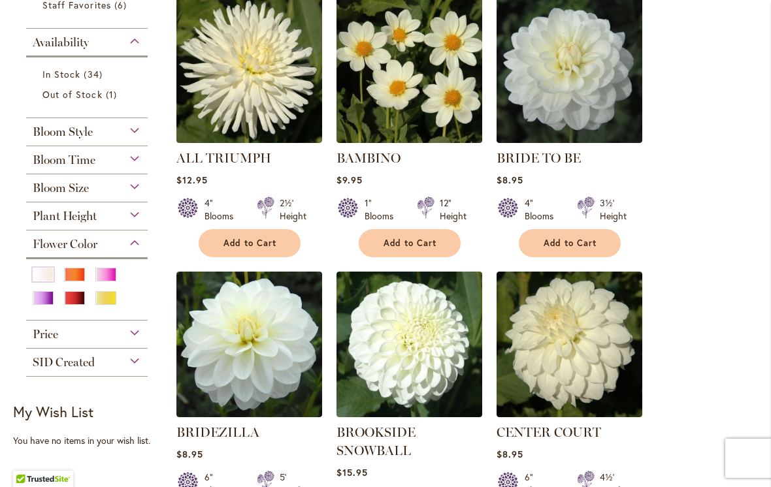
click at [252, 96] on img at bounding box center [249, 70] width 146 height 146
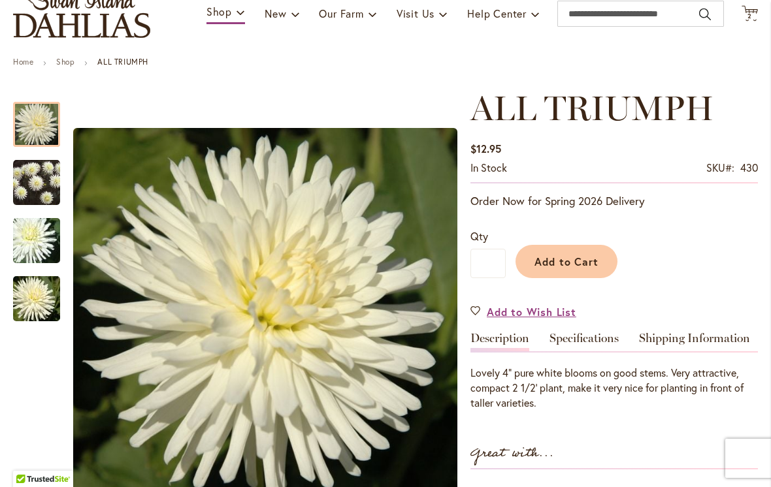
scroll to position [117, 0]
